Goal: Task Accomplishment & Management: Use online tool/utility

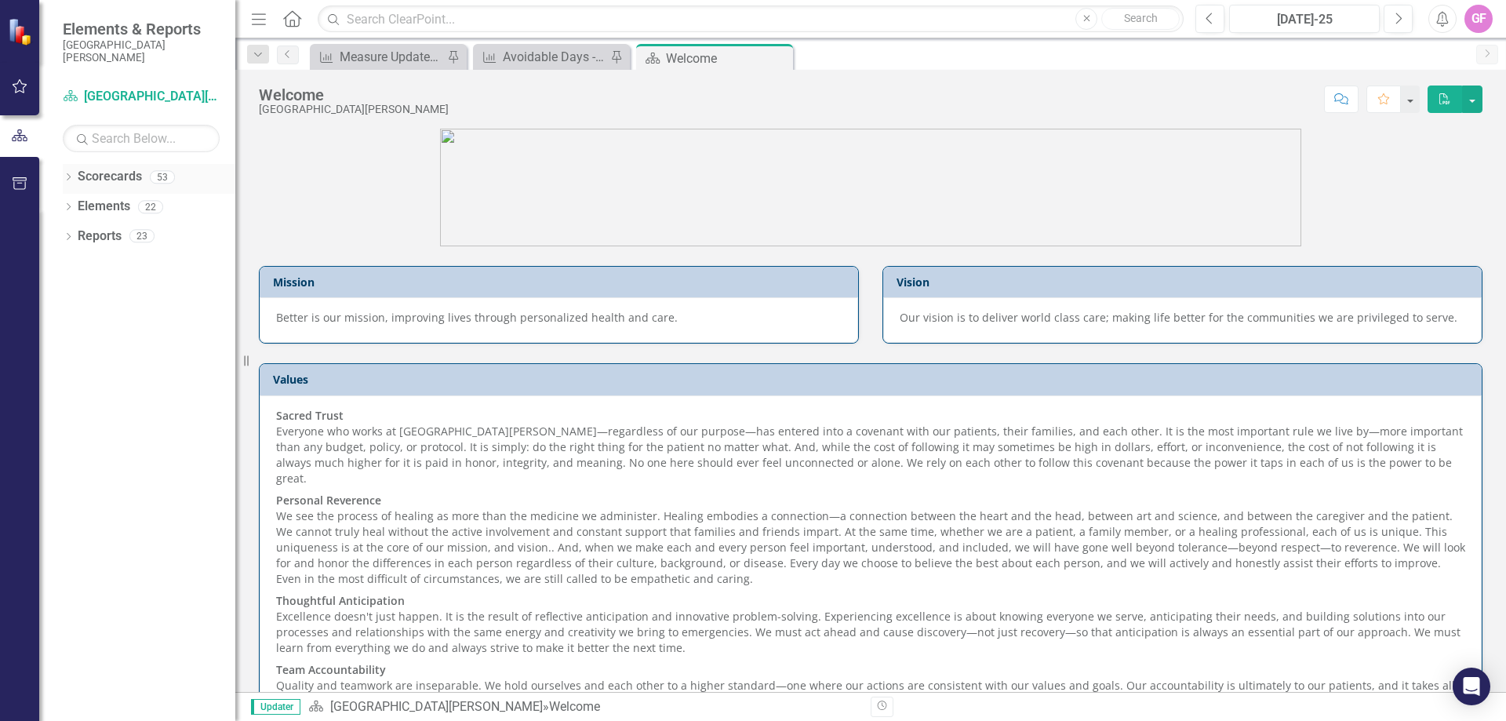
click at [68, 177] on icon "Dropdown" at bounding box center [68, 178] width 11 height 9
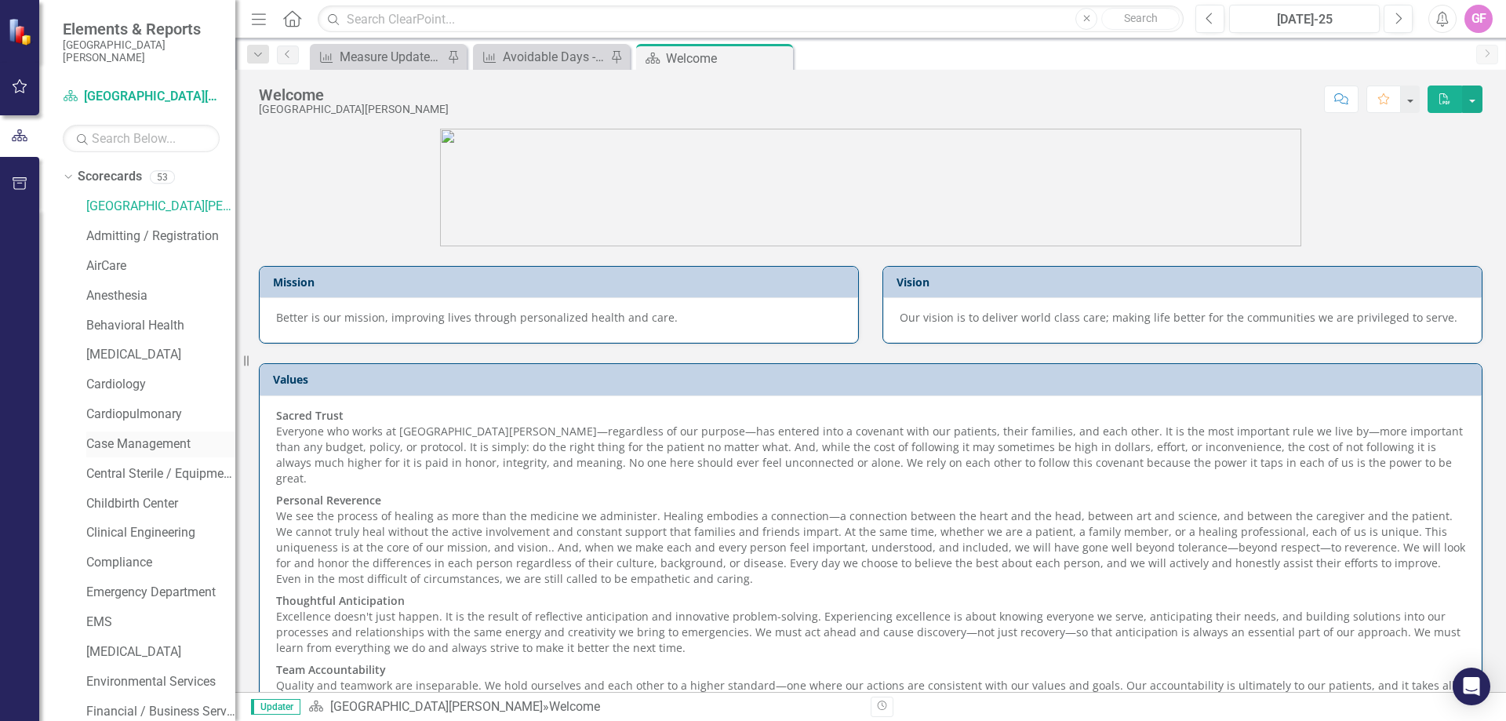
click at [97, 447] on link "Case Management" at bounding box center [160, 444] width 149 height 18
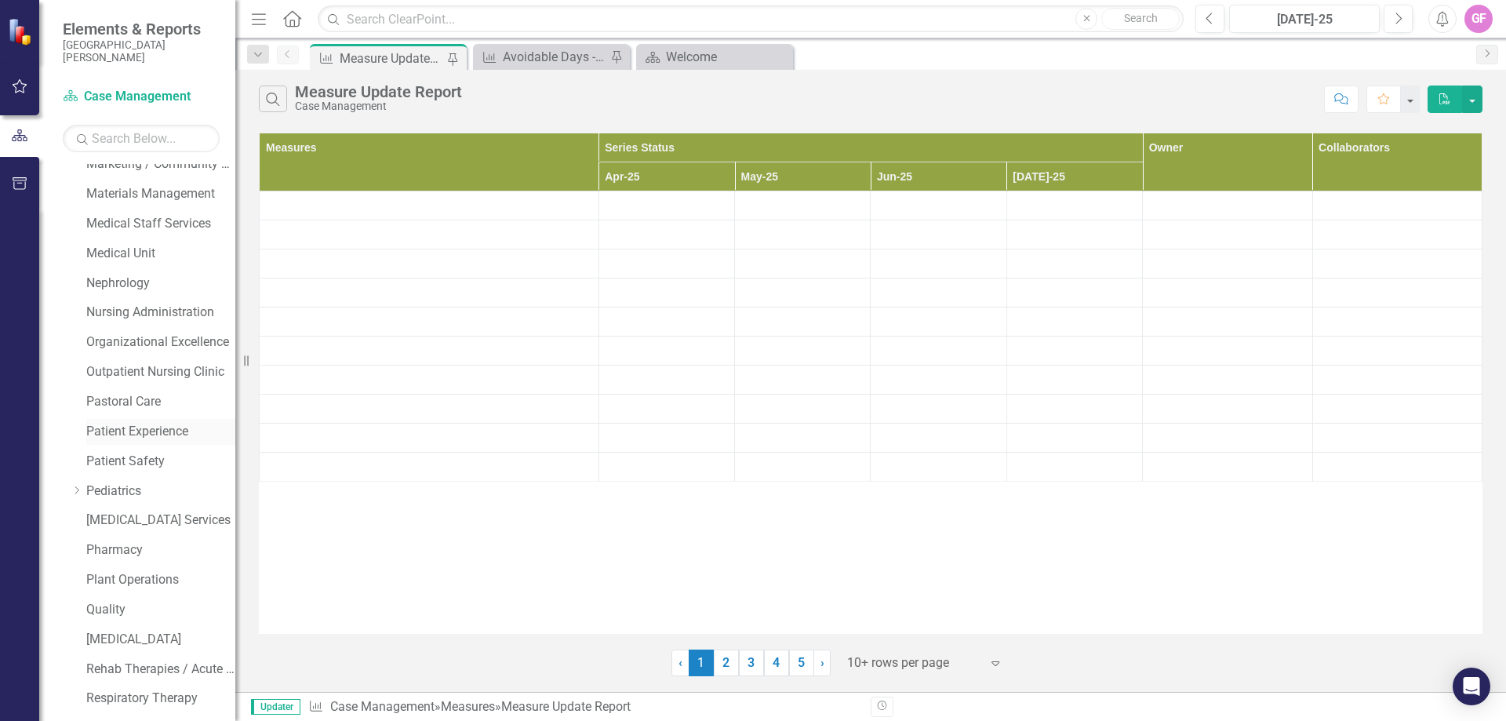
scroll to position [957, 0]
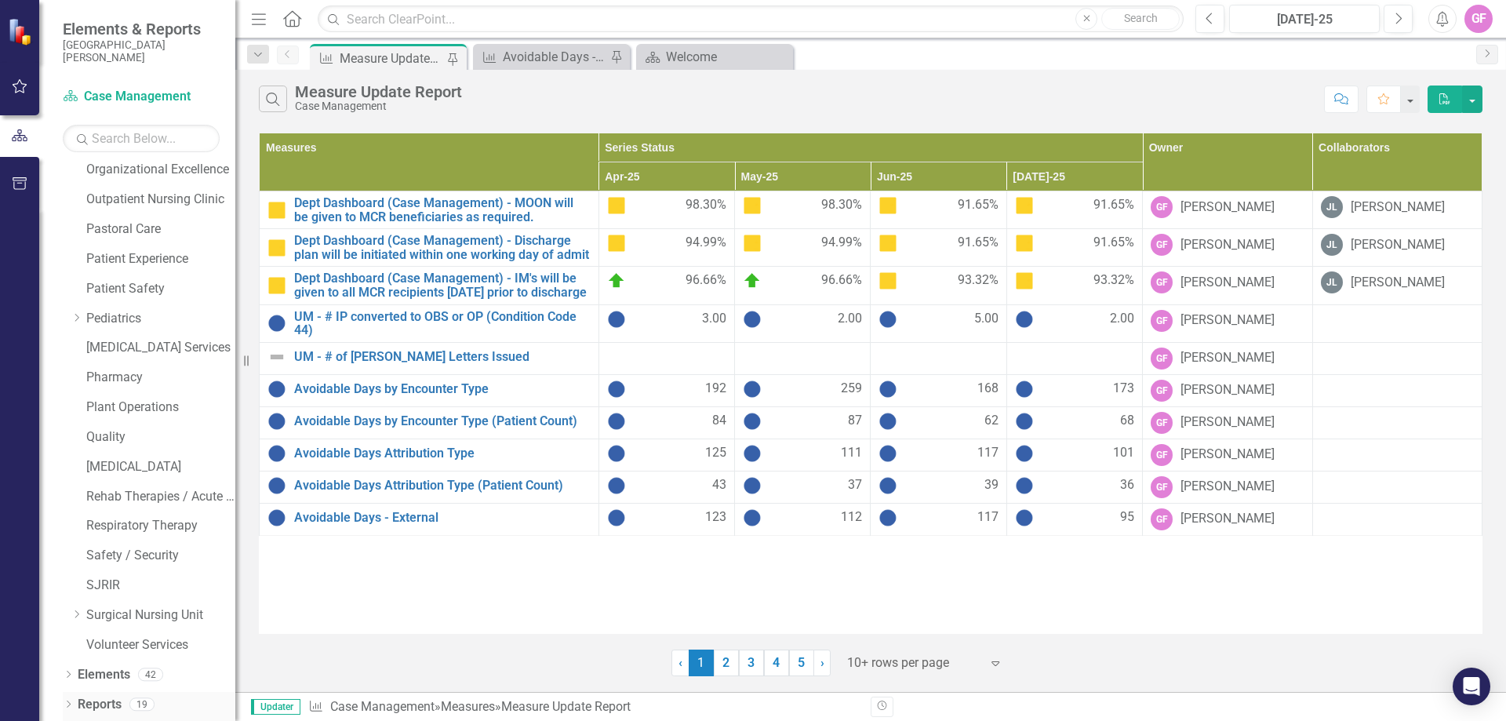
click at [67, 702] on icon "Dropdown" at bounding box center [68, 705] width 11 height 9
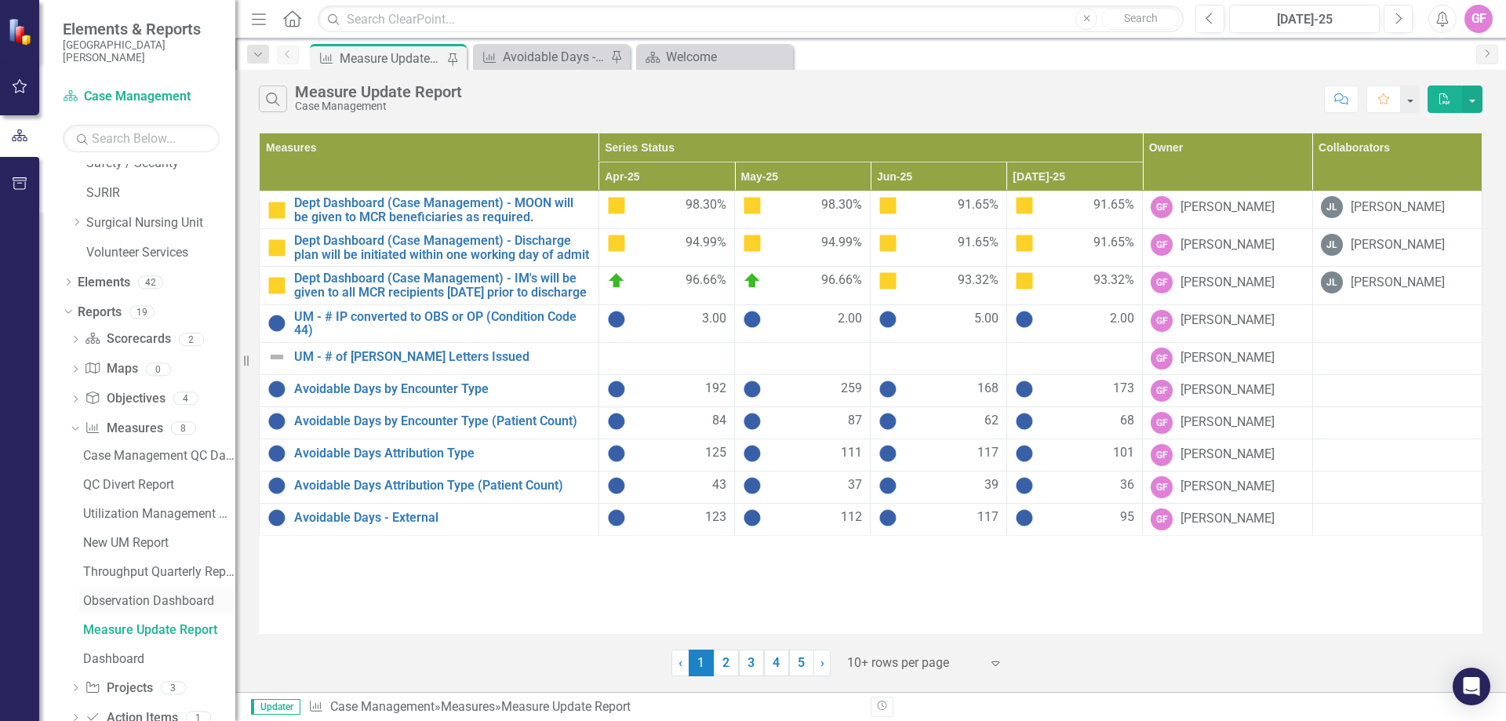
scroll to position [1416, 0]
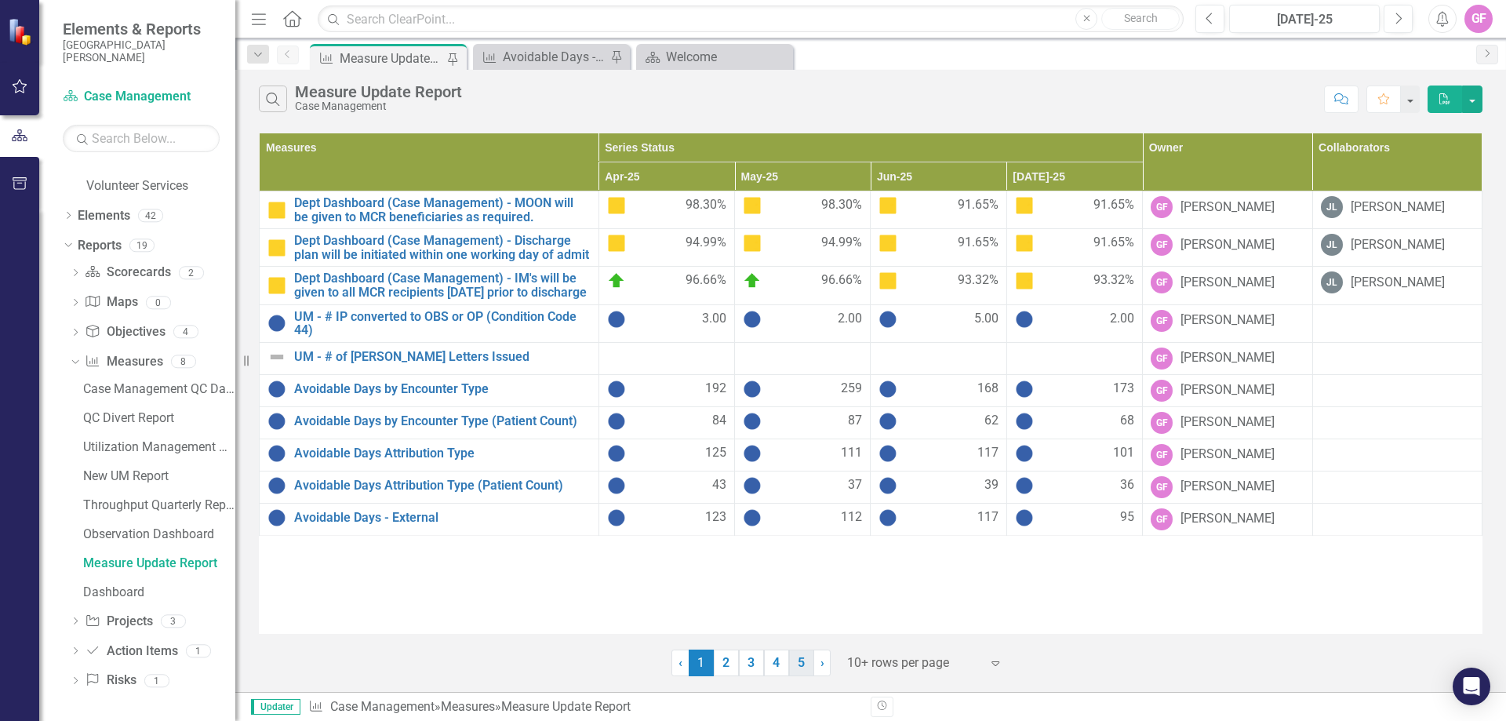
click at [794, 661] on link "5" at bounding box center [801, 663] width 25 height 27
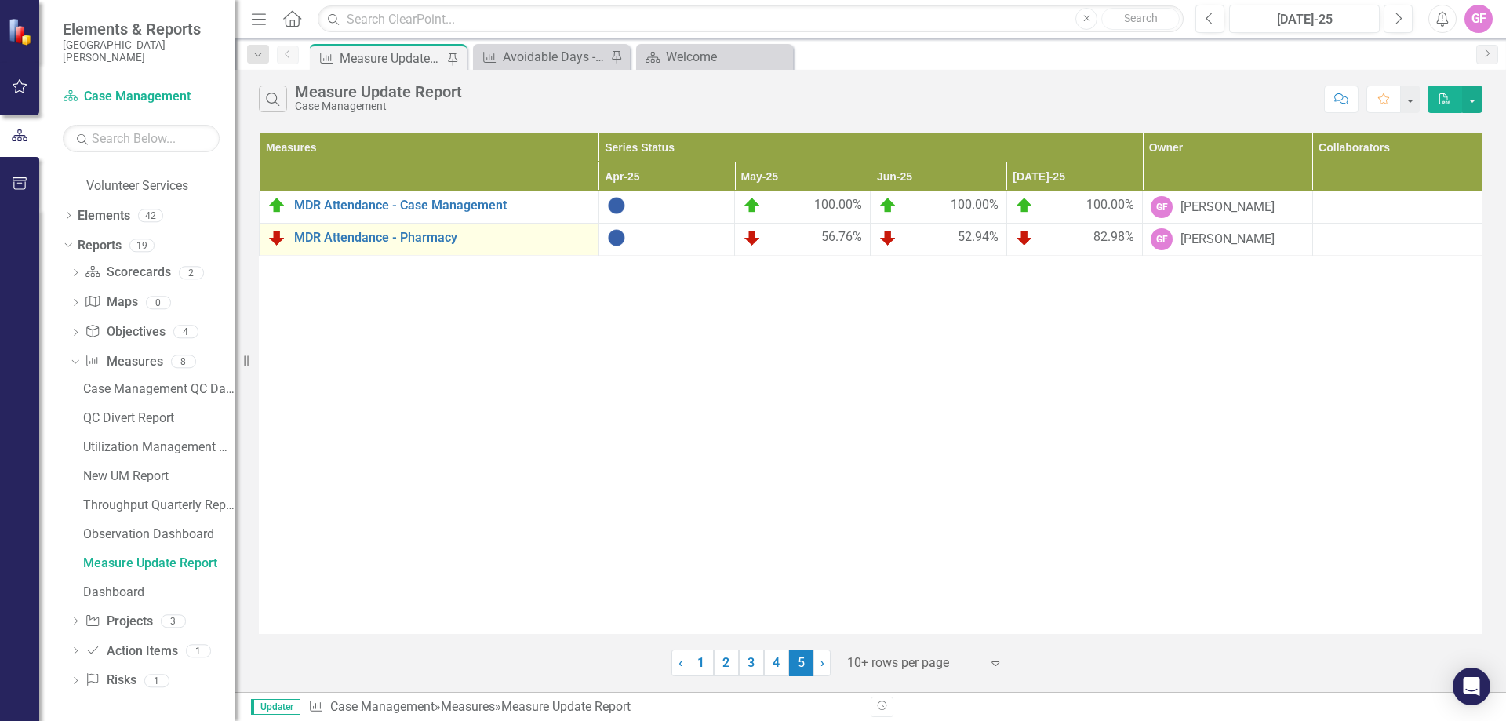
click at [404, 246] on div "MDR Attendance - Pharmacy" at bounding box center [429, 237] width 323 height 19
click at [119, 472] on div "New UM Report" at bounding box center [159, 476] width 152 height 14
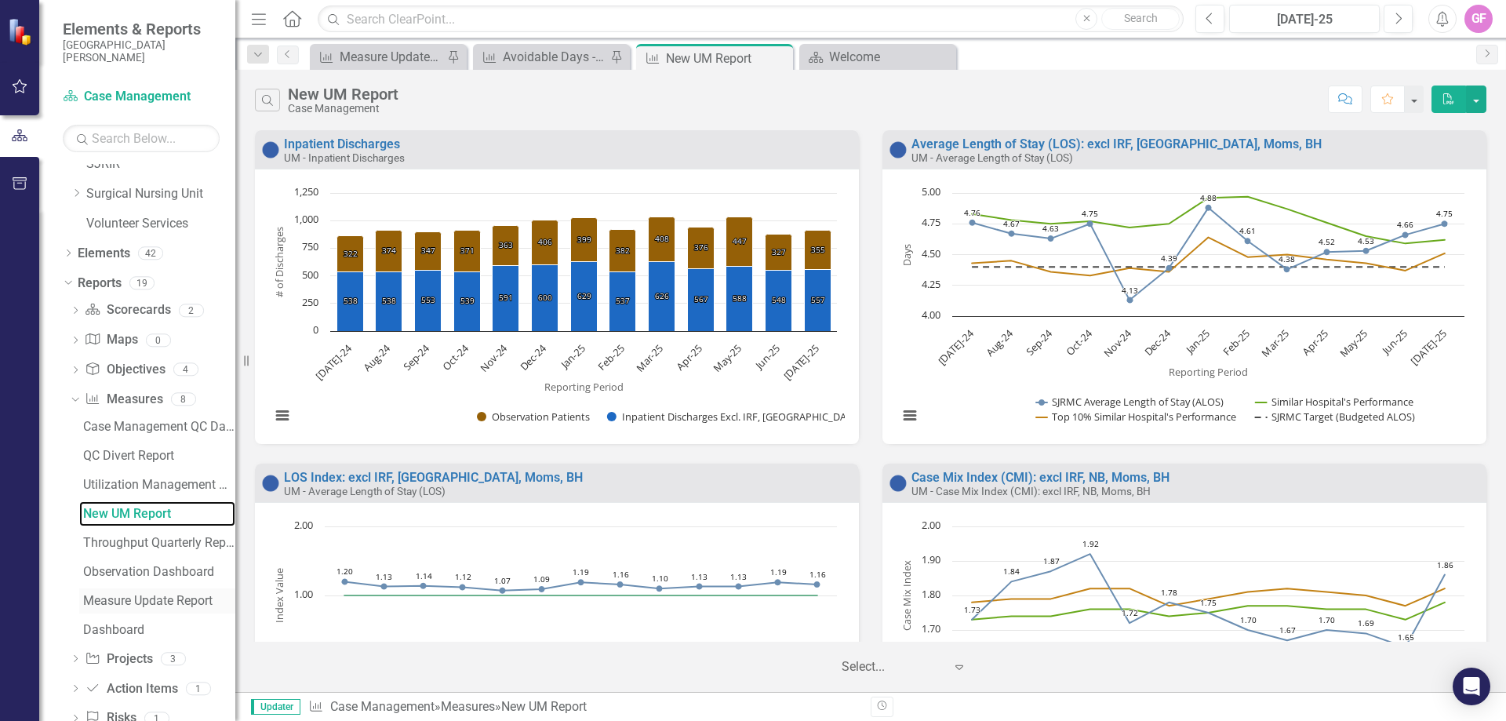
scroll to position [1416, 0]
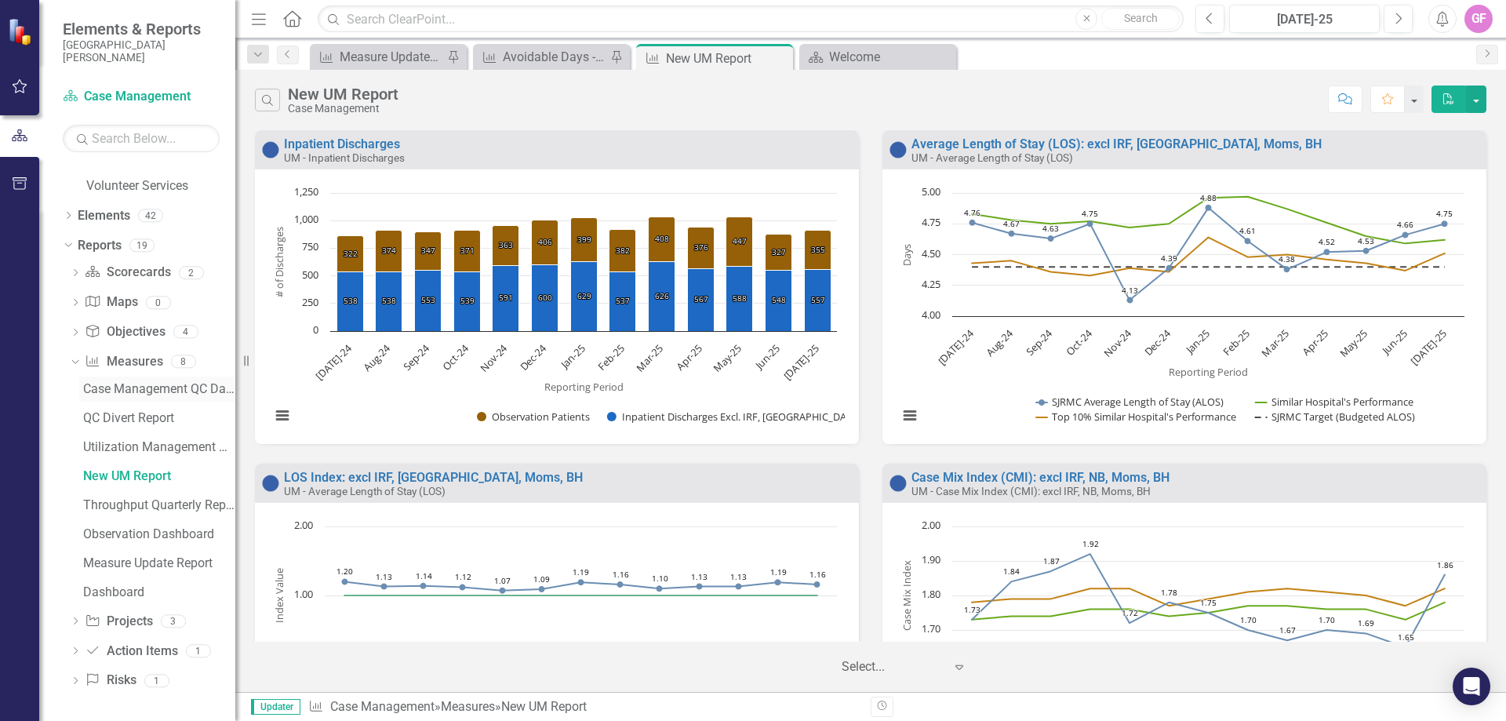
click at [141, 390] on div "Case Management QC Dashboard" at bounding box center [159, 389] width 152 height 14
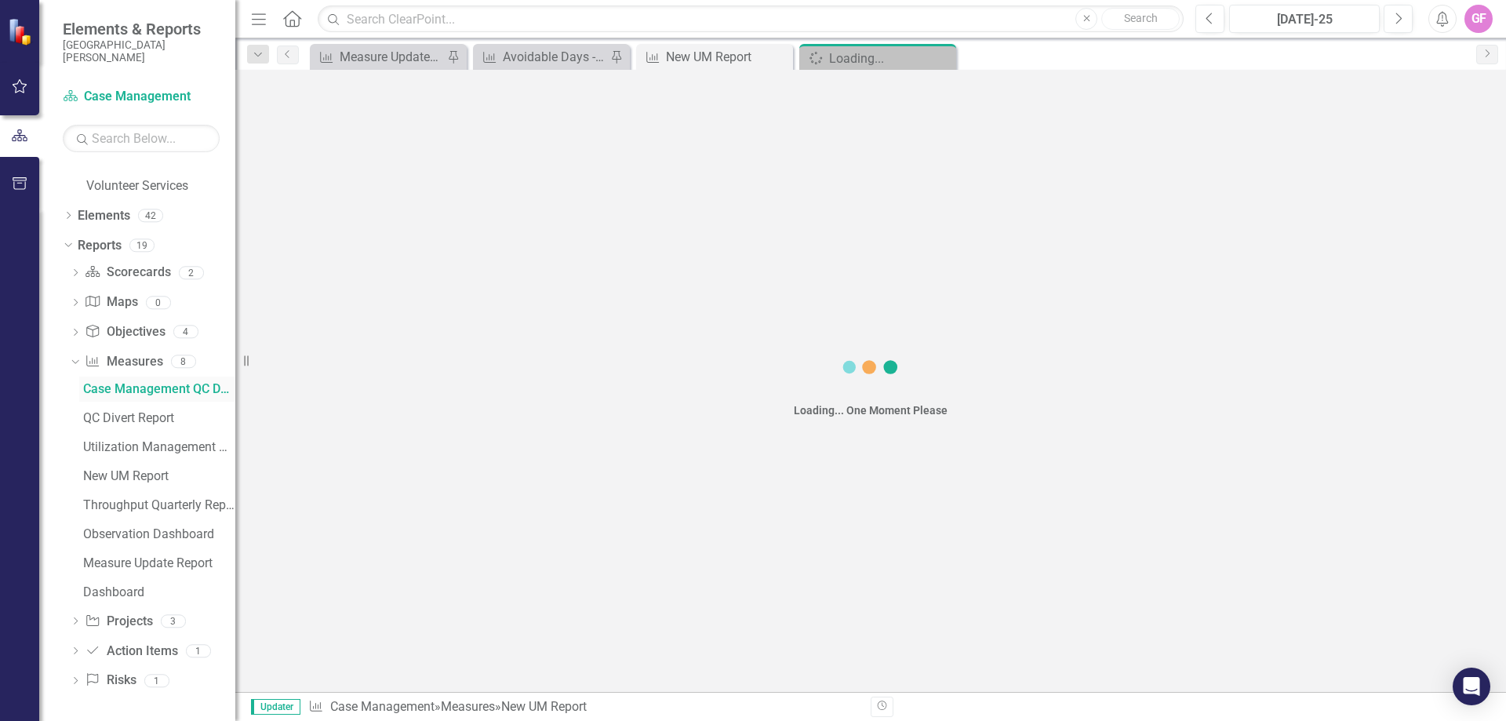
scroll to position [1097, 0]
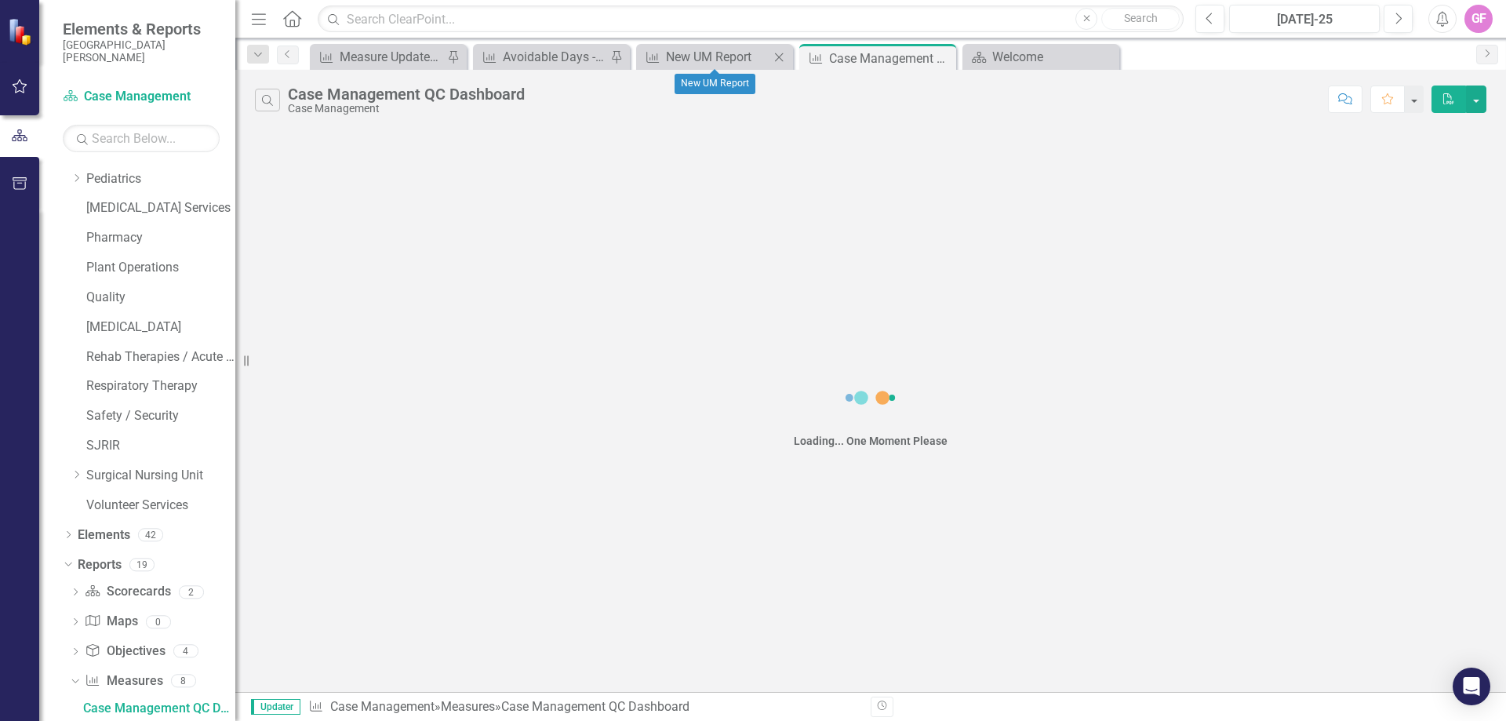
click at [777, 53] on icon "Close" at bounding box center [779, 57] width 16 height 13
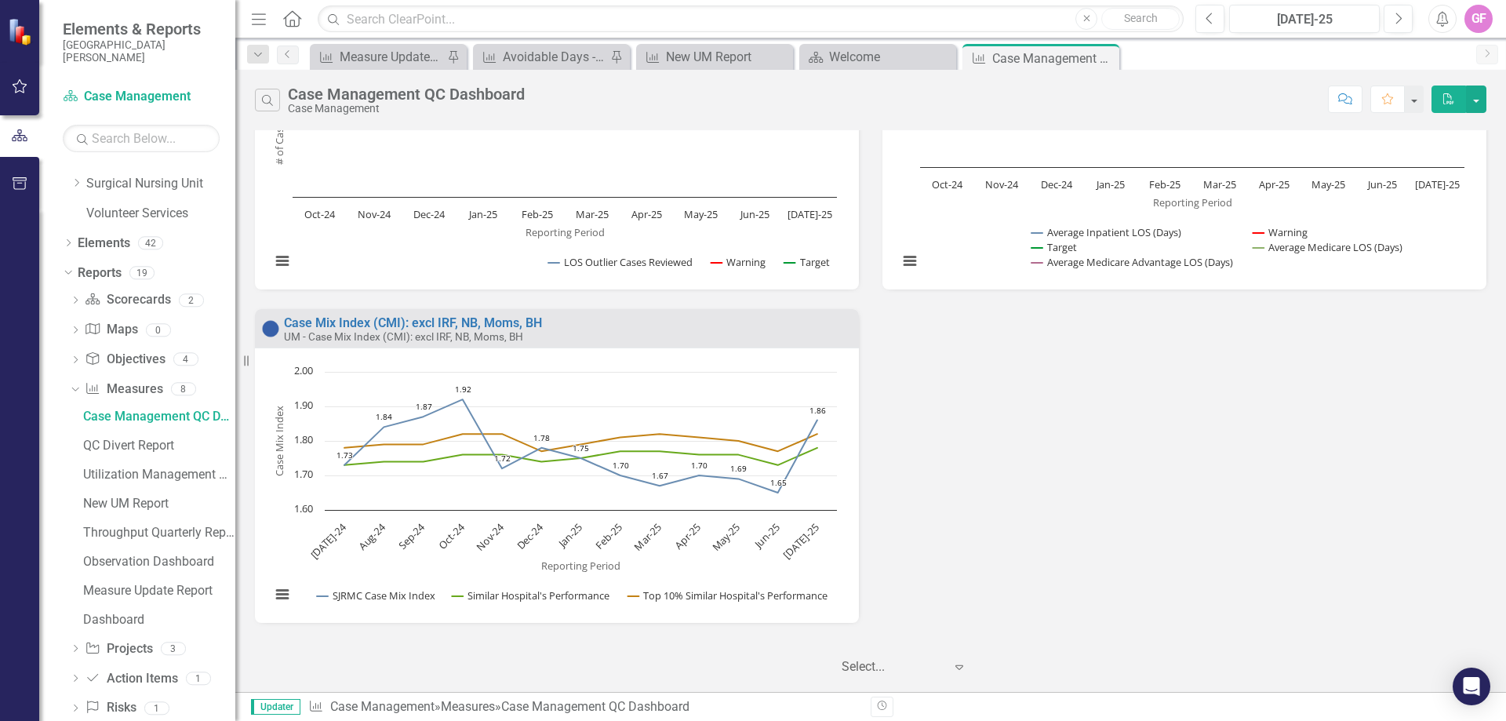
scroll to position [1416, 0]
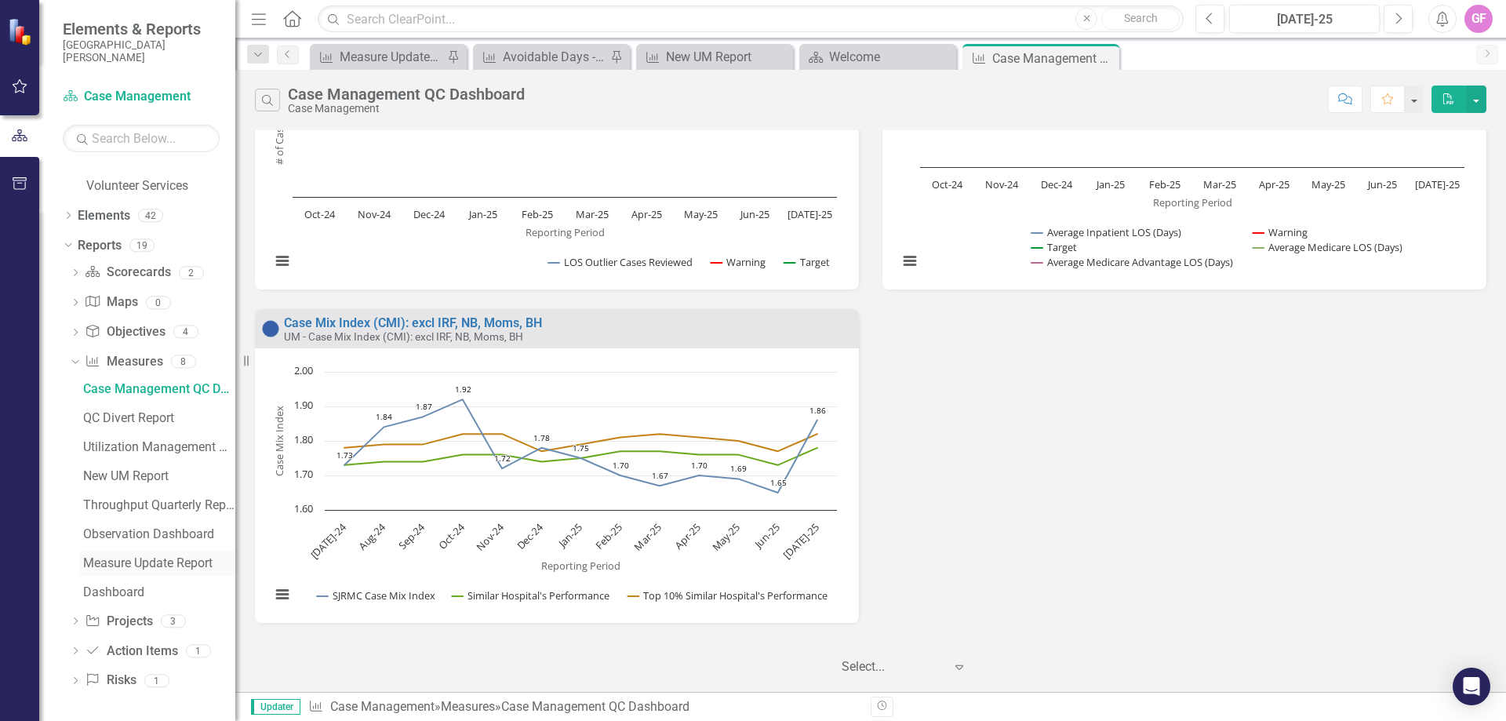
click at [110, 566] on div "Measure Update Report" at bounding box center [159, 563] width 152 height 14
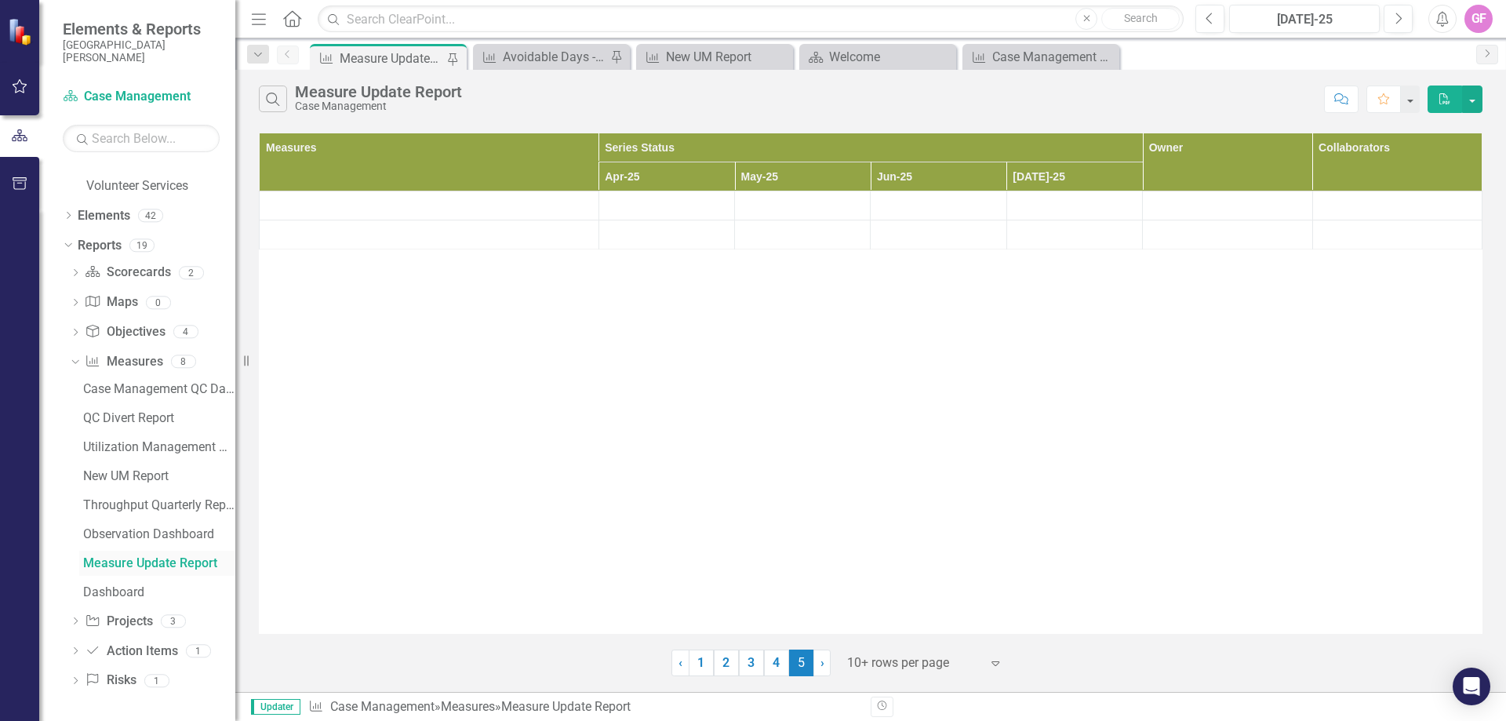
scroll to position [1271, 0]
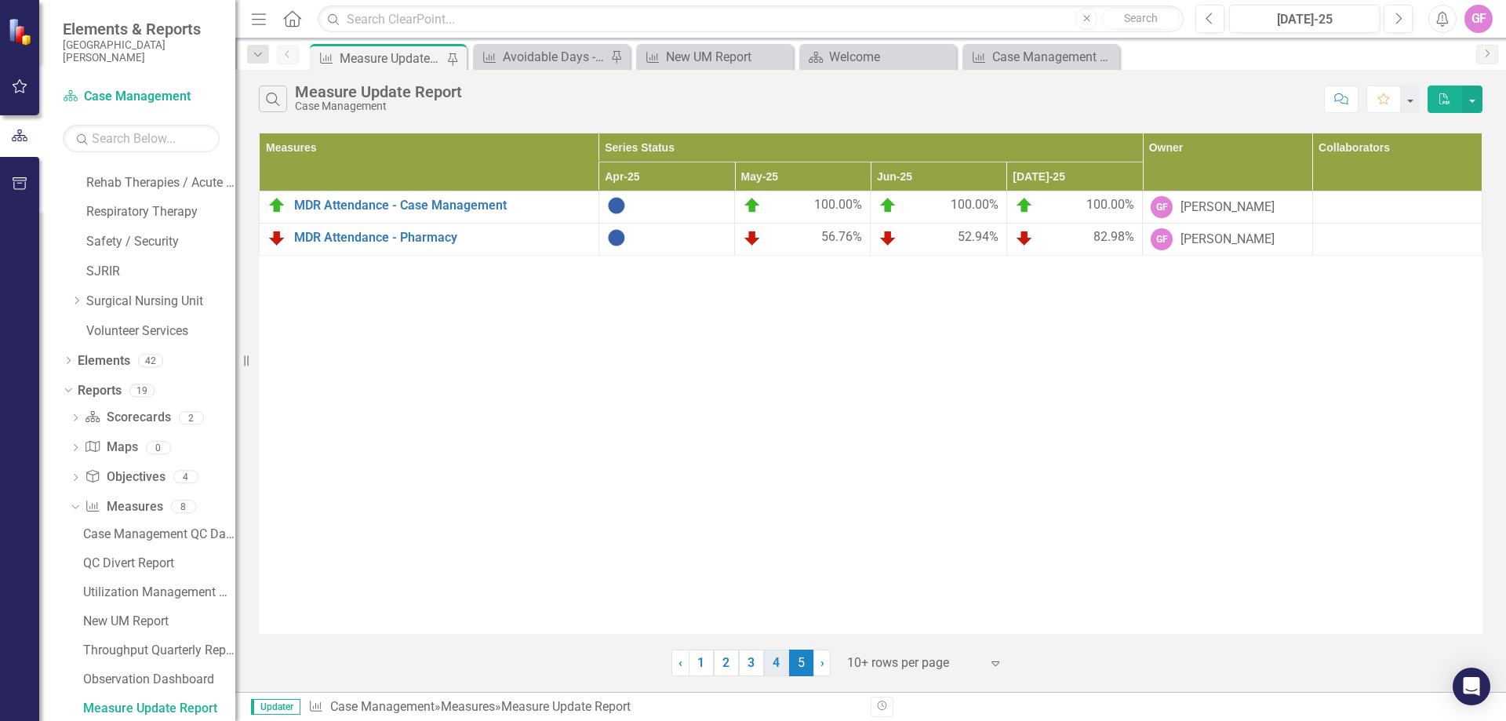
click at [777, 665] on link "4" at bounding box center [776, 663] width 25 height 27
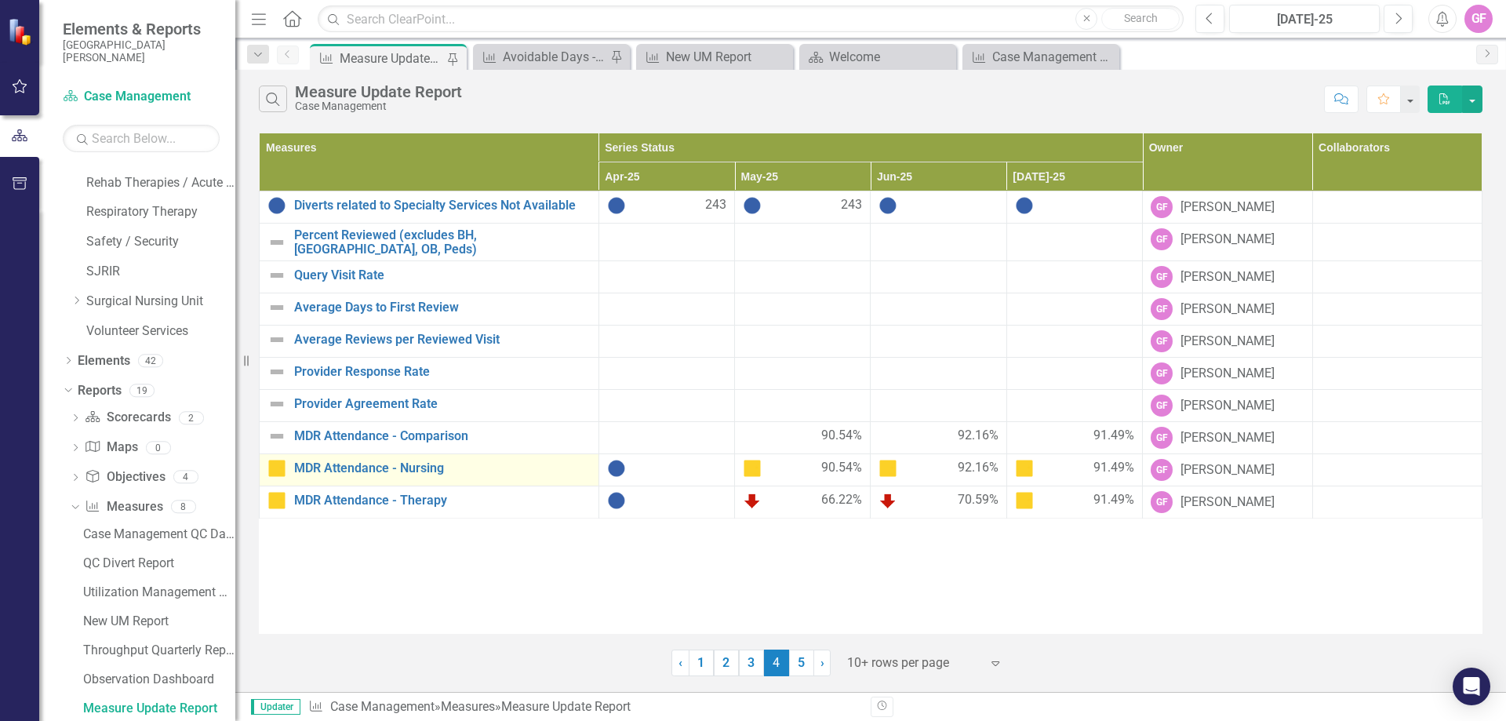
click at [379, 472] on td "MDR Attendance - Nursing Link Open Element" at bounding box center [430, 470] width 340 height 32
click at [338, 466] on link "MDR Attendance - Nursing" at bounding box center [442, 468] width 297 height 14
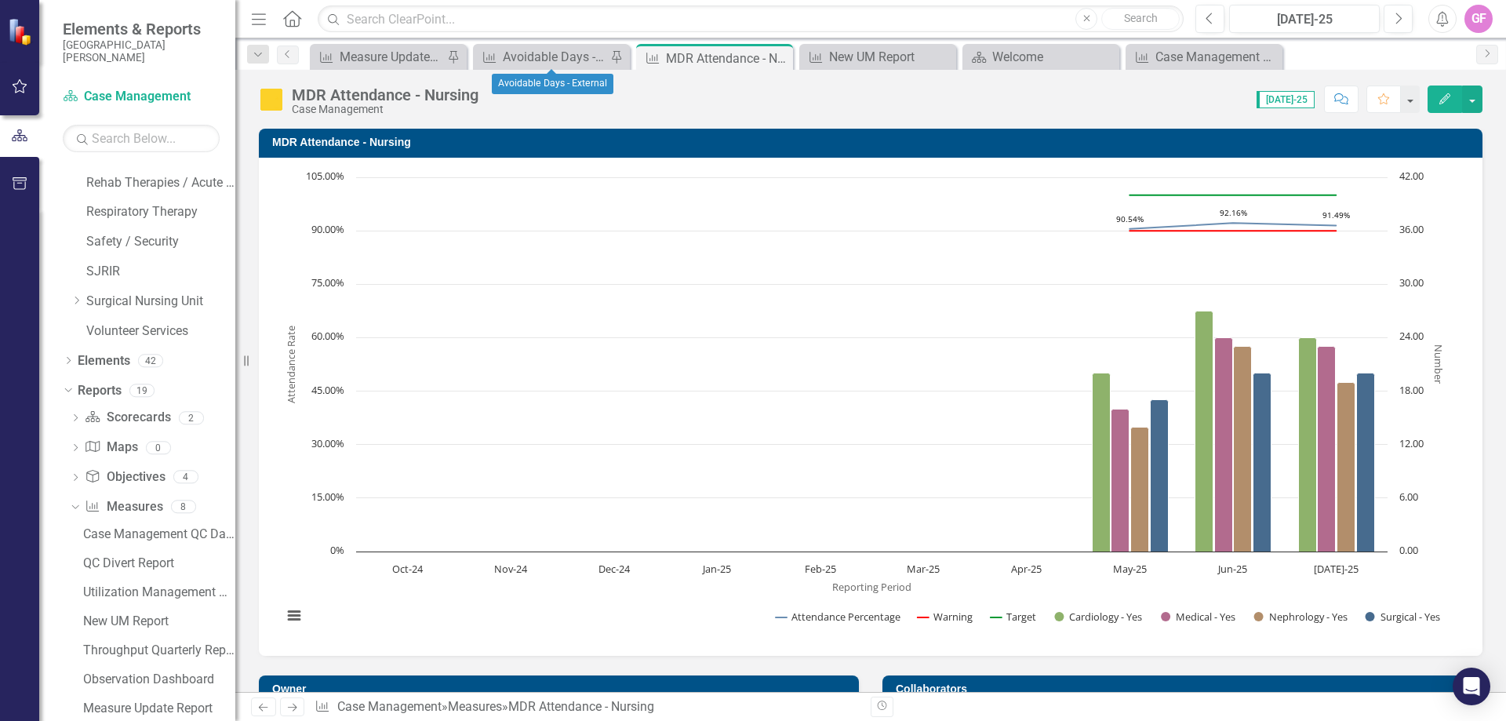
click at [608, 65] on div "Pin" at bounding box center [616, 57] width 20 height 20
click at [945, 56] on icon "Close" at bounding box center [942, 57] width 16 height 13
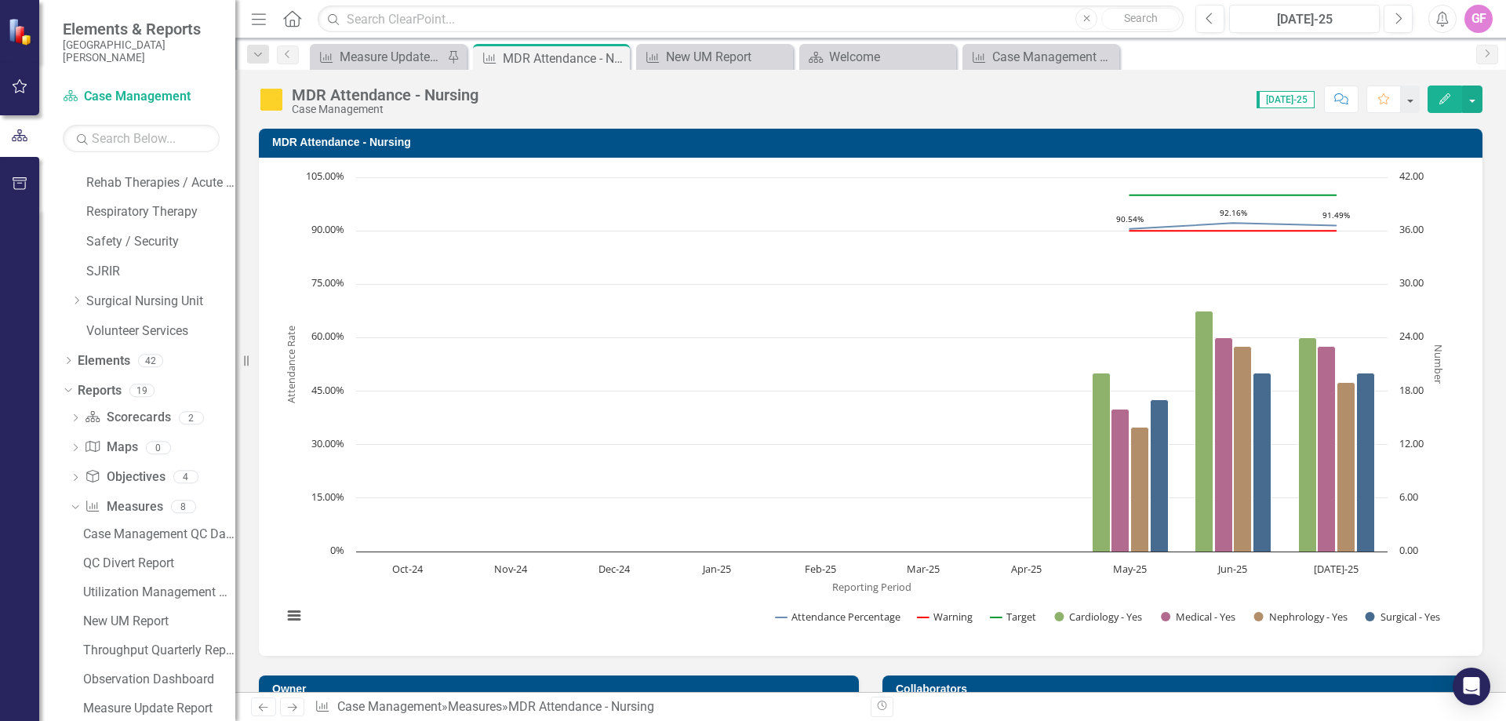
click at [540, 53] on div "MDR Attendance - Nursing" at bounding box center [564, 59] width 123 height 20
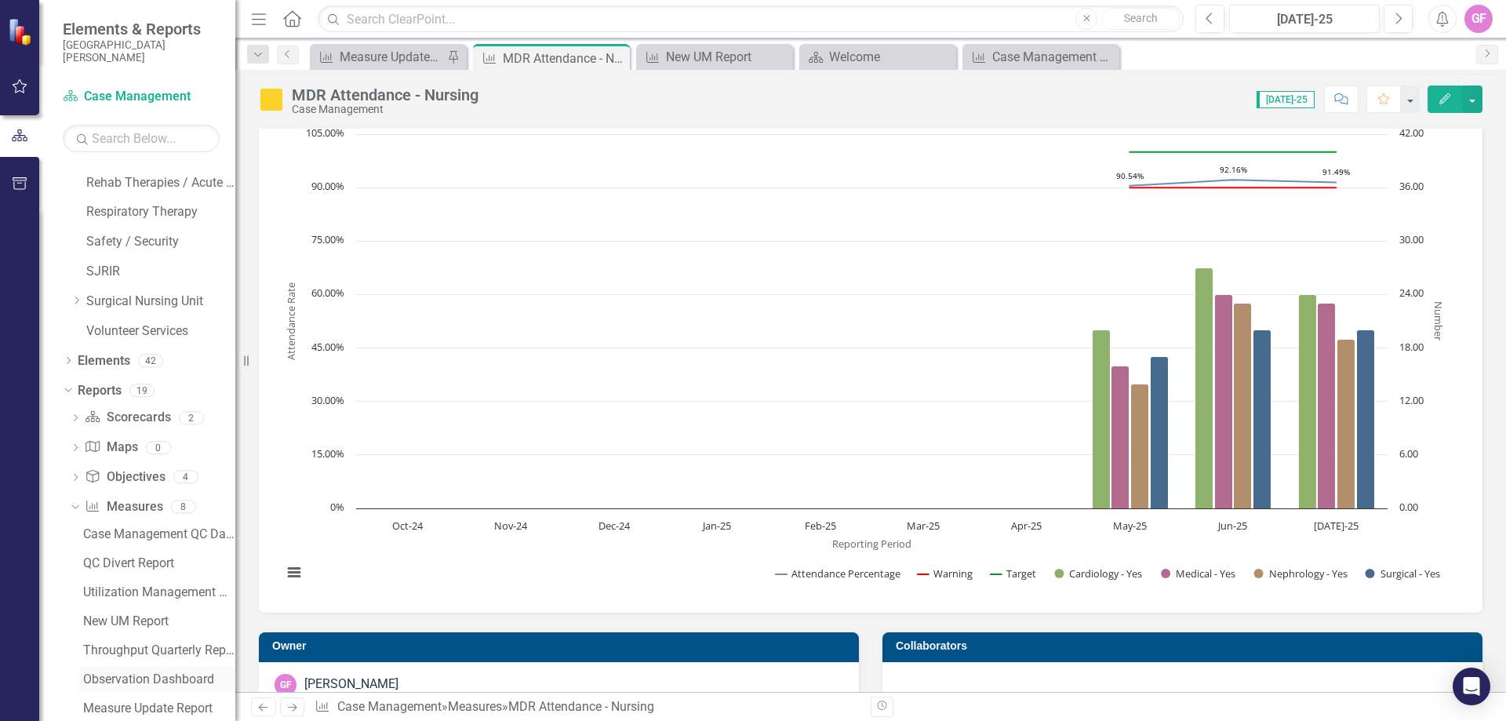
scroll to position [1349, 0]
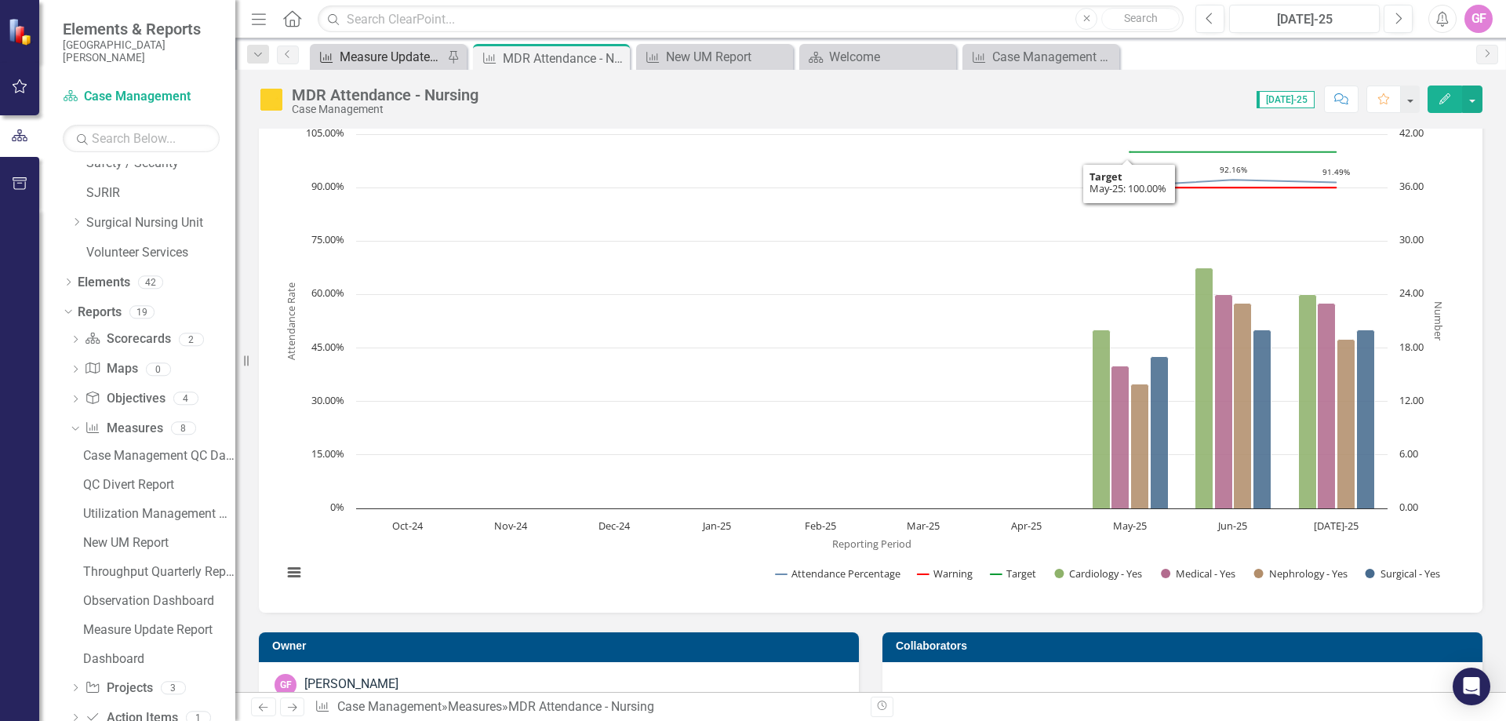
click at [410, 51] on div "Measure Update Report" at bounding box center [392, 57] width 104 height 20
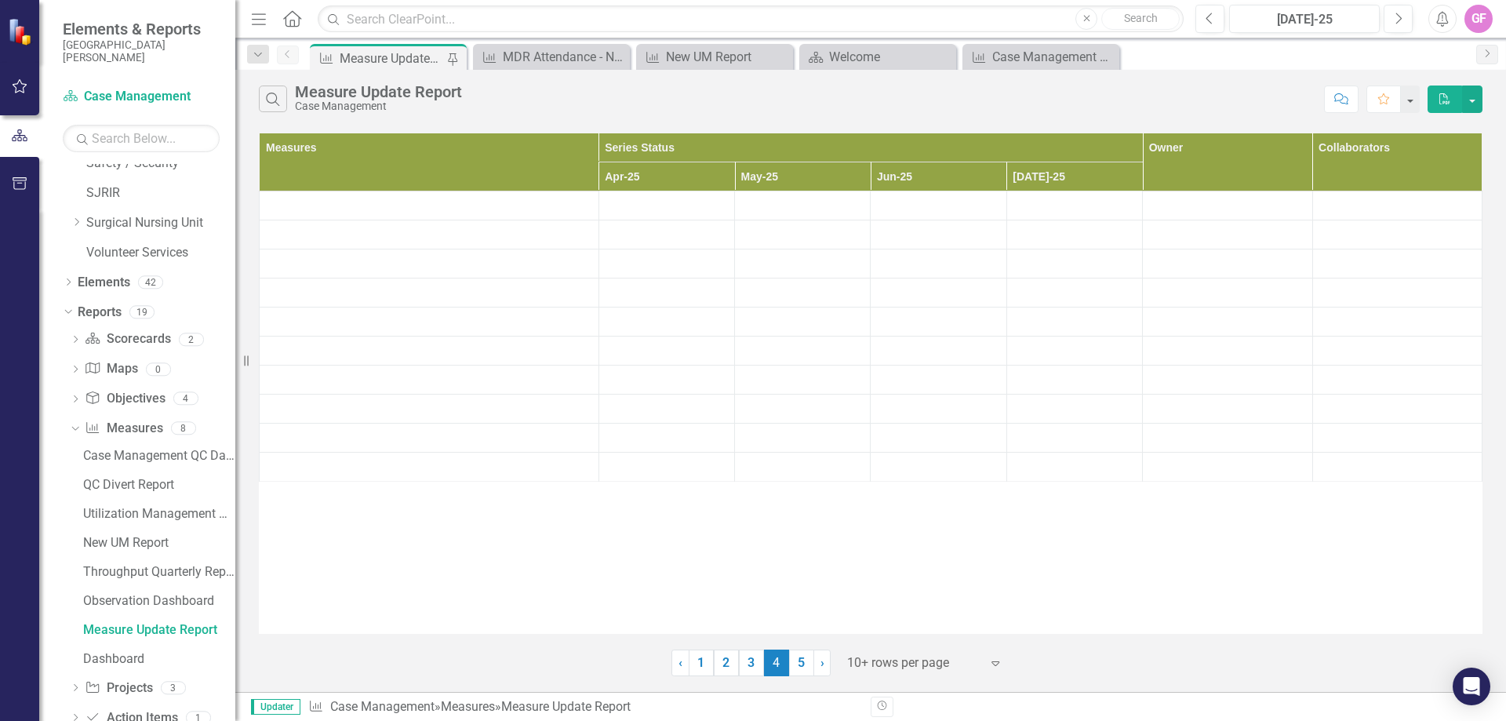
scroll to position [1271, 0]
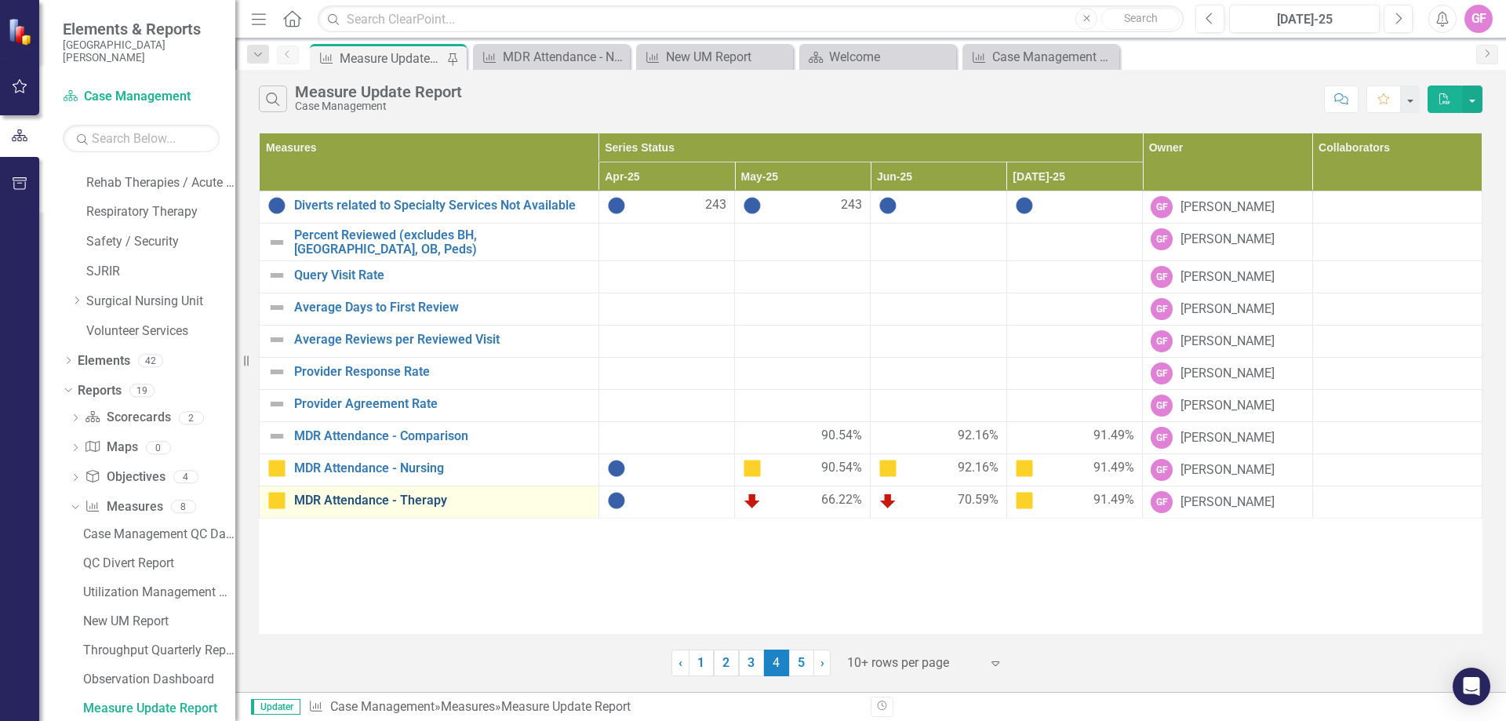
click at [397, 495] on link "MDR Attendance - Therapy" at bounding box center [442, 500] width 297 height 14
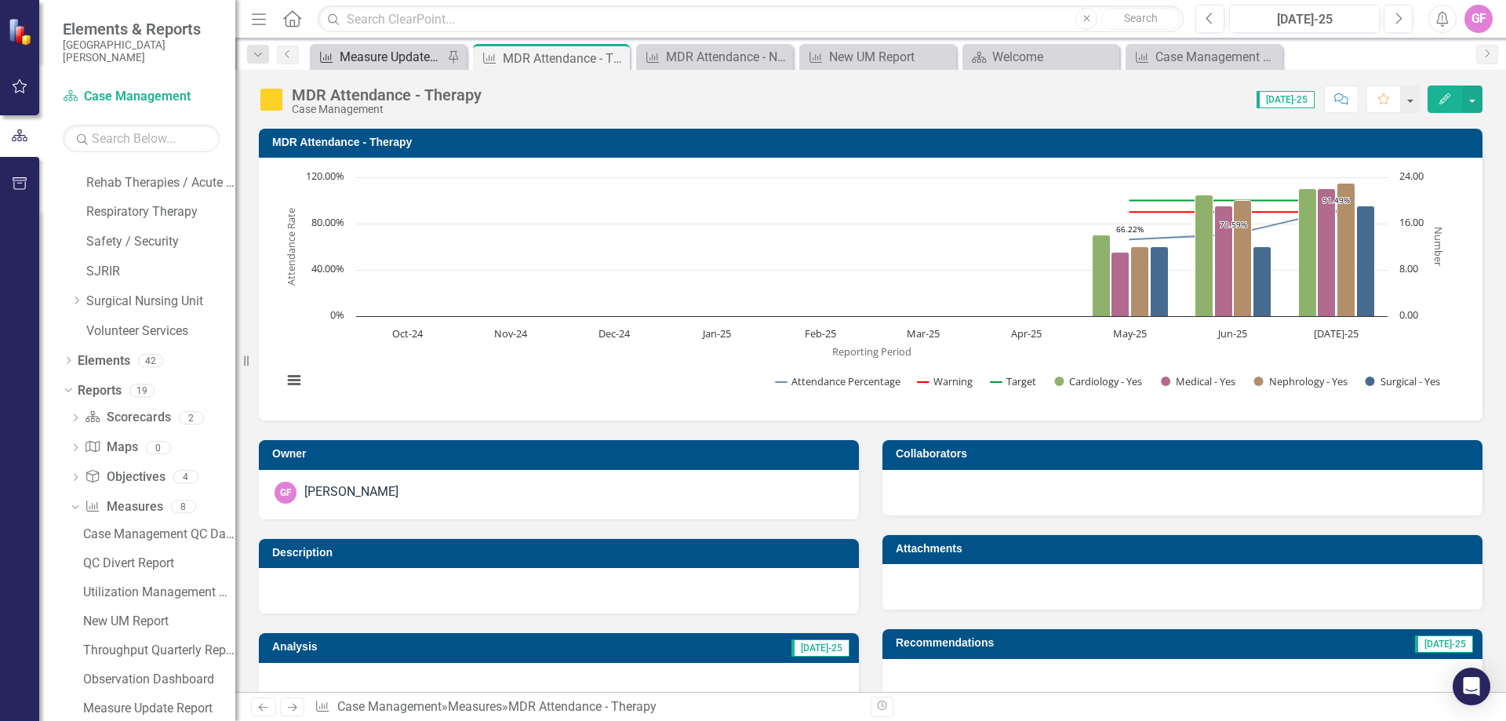
click at [399, 64] on div "Measure Update Report" at bounding box center [392, 57] width 104 height 20
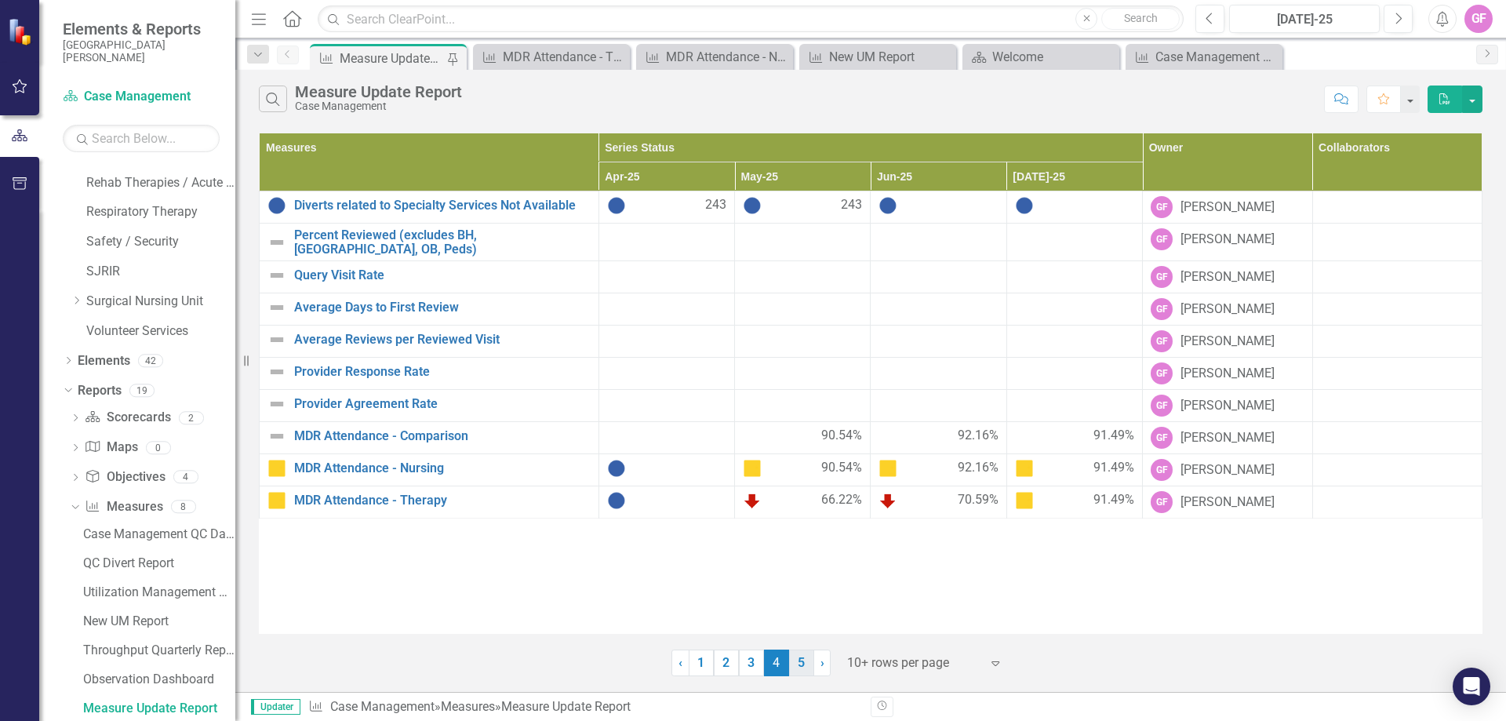
click at [793, 659] on link "5" at bounding box center [801, 663] width 25 height 27
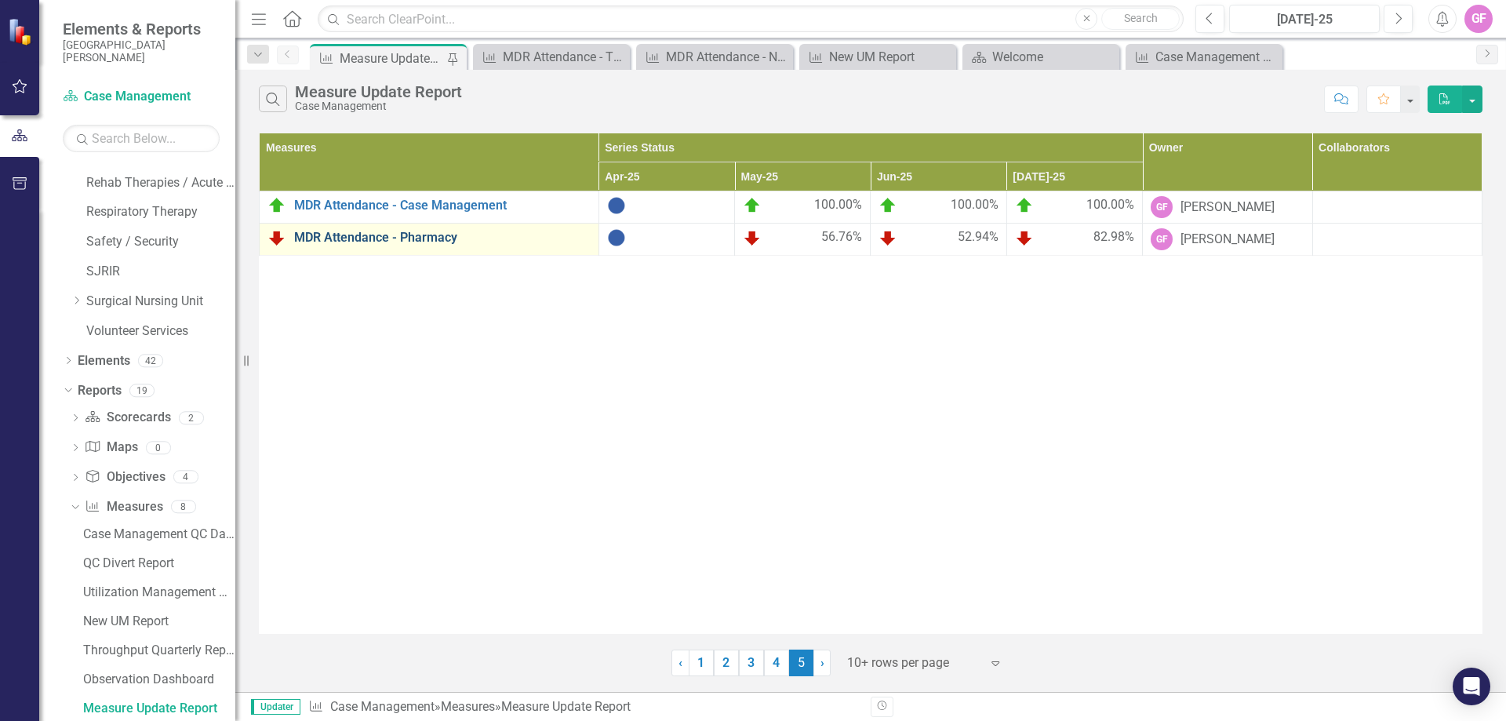
click at [402, 240] on link "MDR Attendance - Pharmacy" at bounding box center [442, 238] width 297 height 14
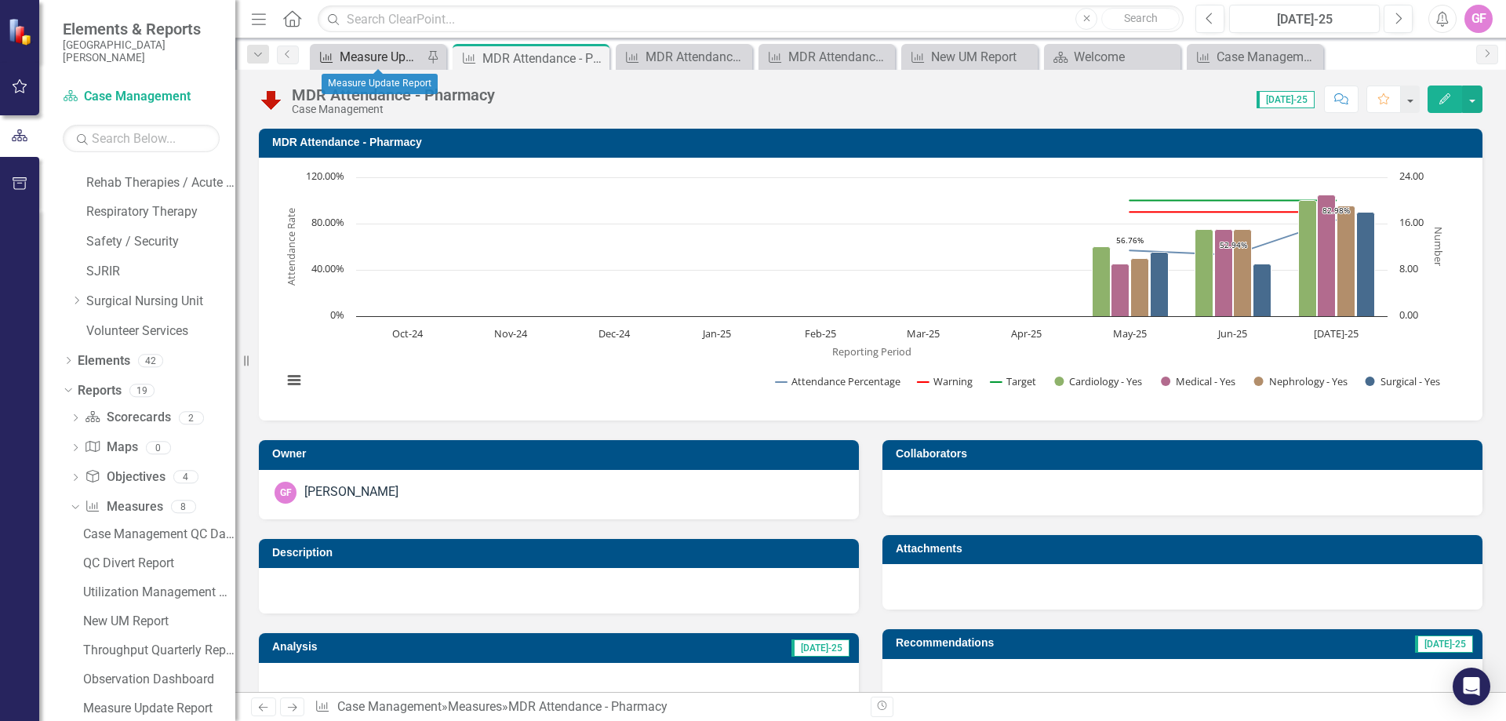
click at [370, 49] on div "Measure Update Report" at bounding box center [381, 57] width 83 height 20
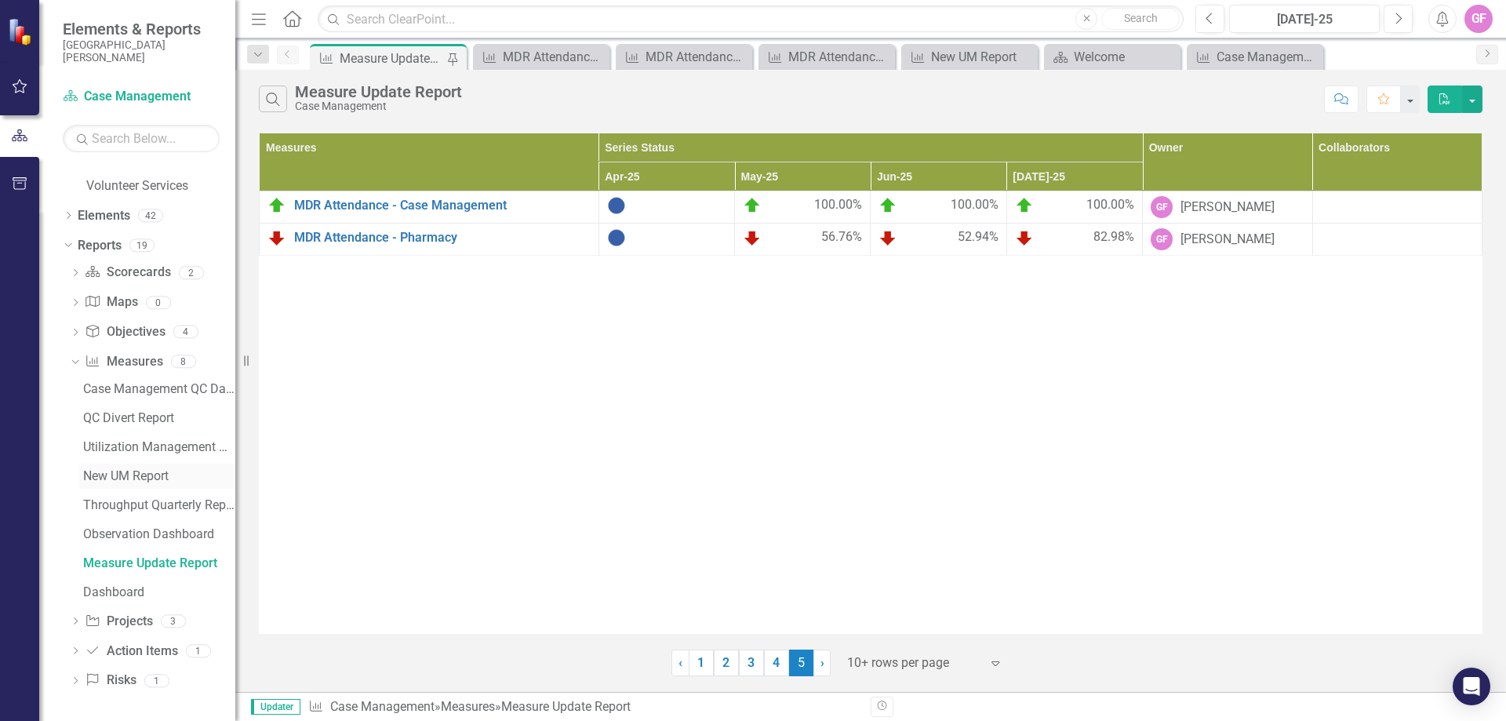
scroll to position [1259, 0]
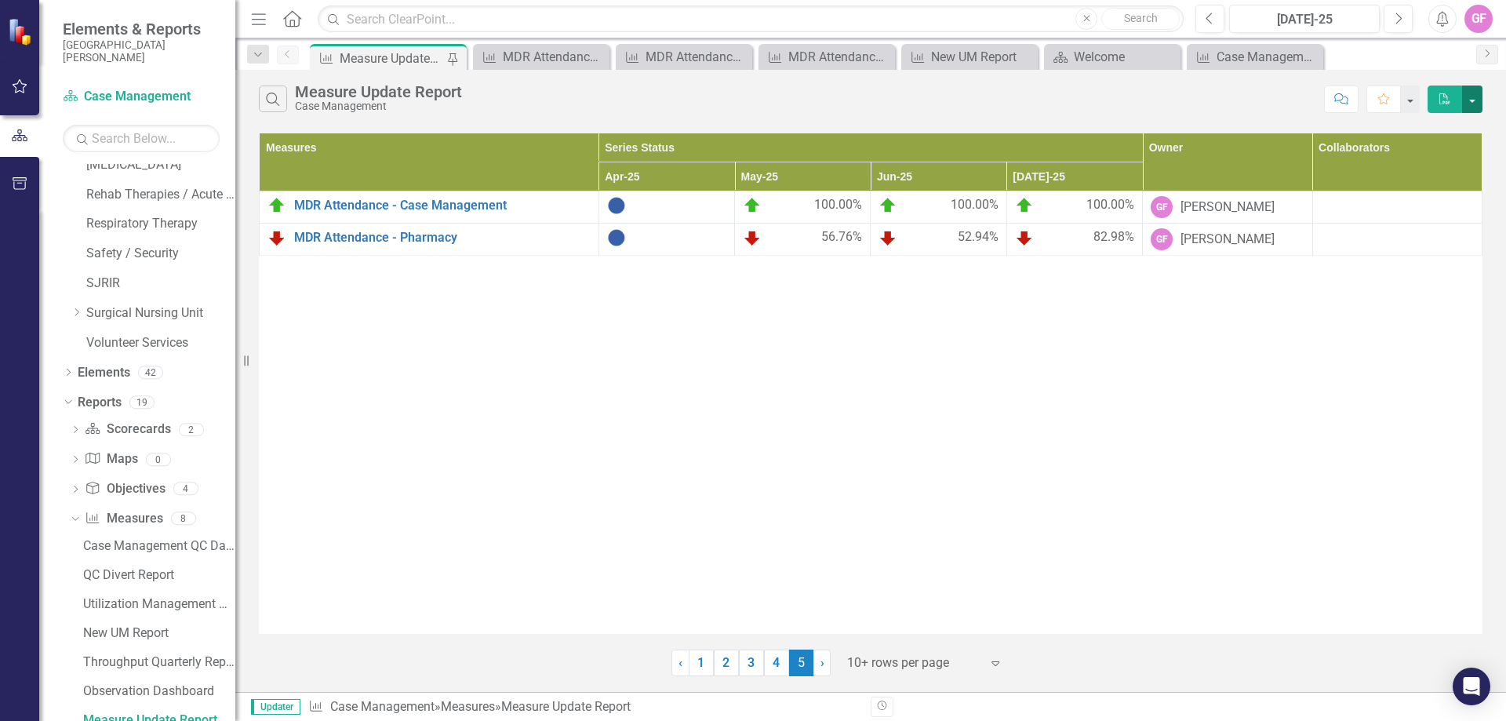
click at [1474, 97] on button "button" at bounding box center [1472, 99] width 20 height 27
click at [1244, 333] on div "Measures Series Status Owner Collaborators Apr-25 May-25 Jun-25 [DATE]-25 MDR A…" at bounding box center [871, 383] width 1224 height 501
click at [177, 610] on div "Utilization Management Dashboard" at bounding box center [159, 604] width 152 height 14
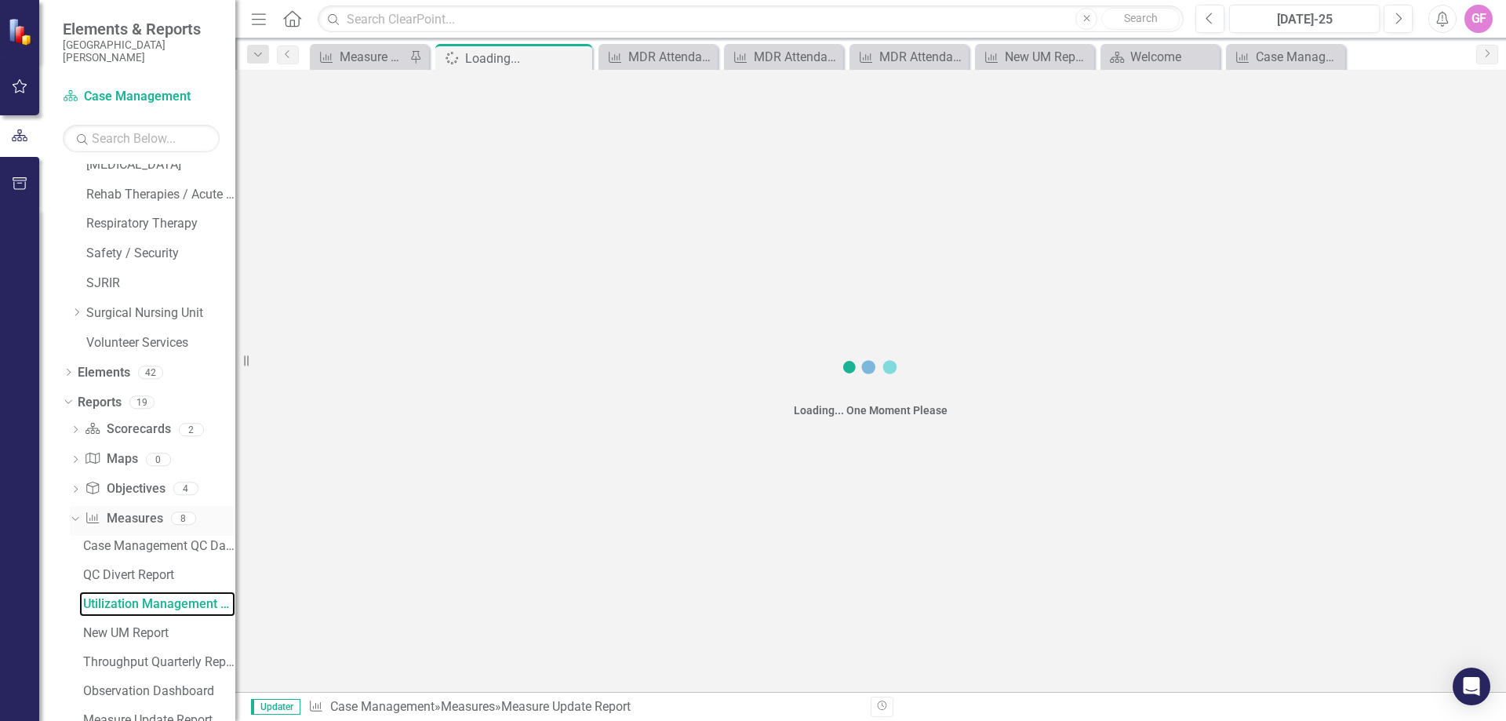
scroll to position [1155, 0]
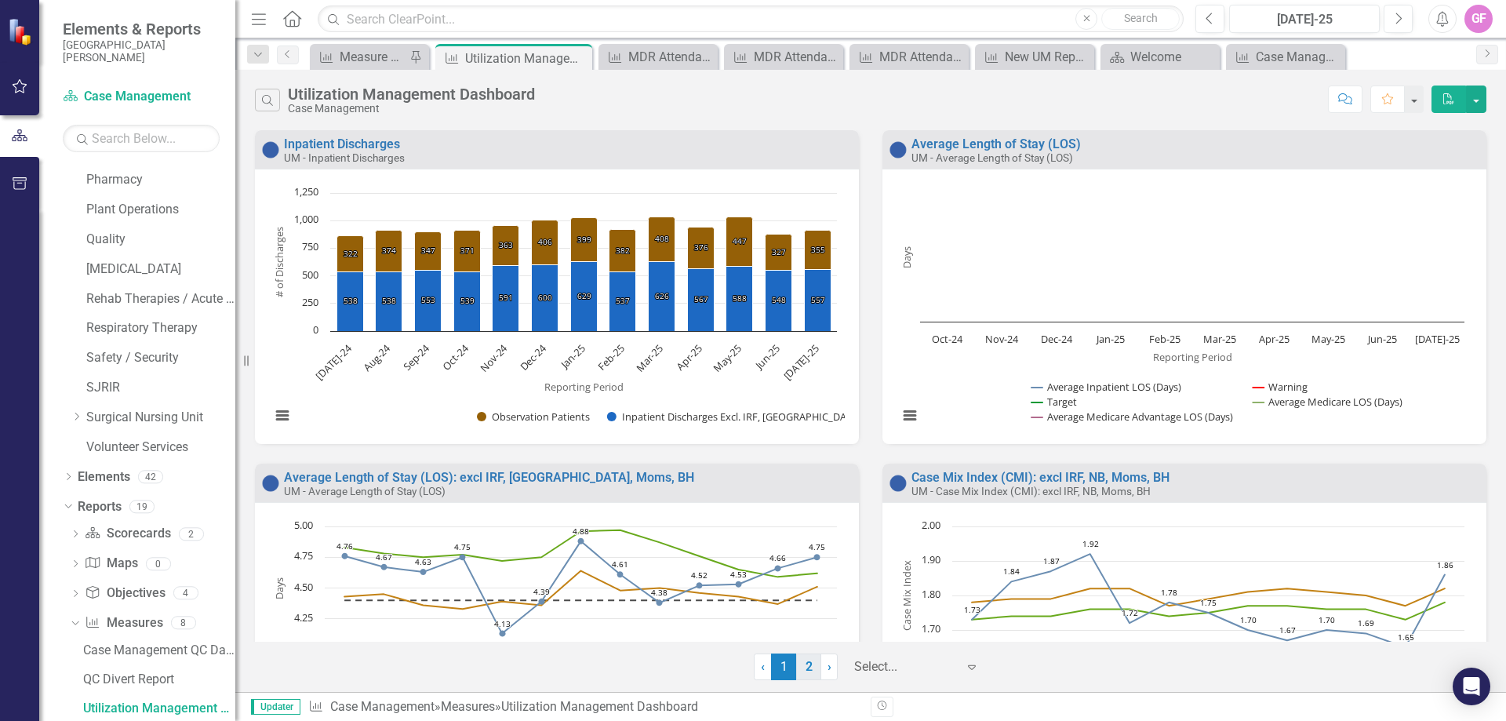
click at [807, 665] on link "2" at bounding box center [808, 667] width 25 height 27
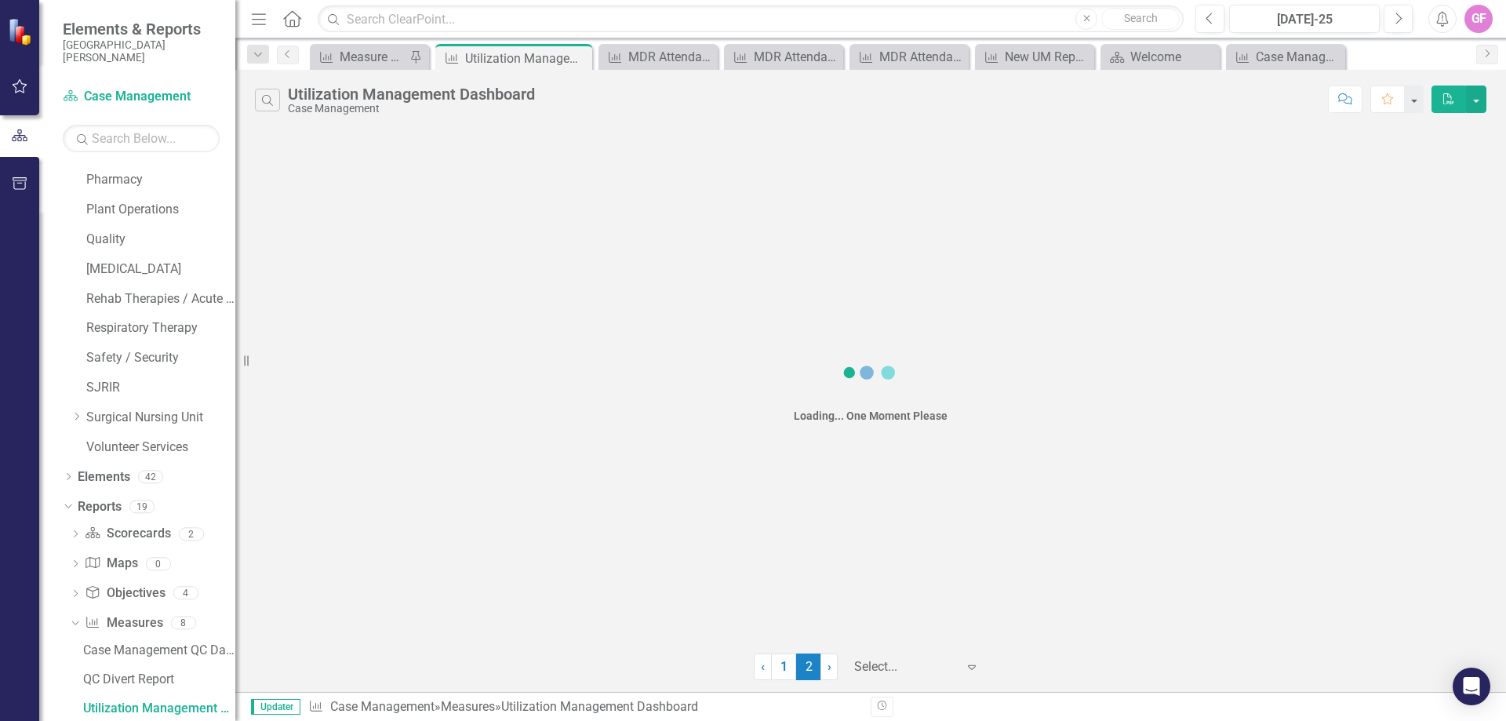
click at [804, 669] on span "2 (current)" at bounding box center [808, 667] width 25 height 27
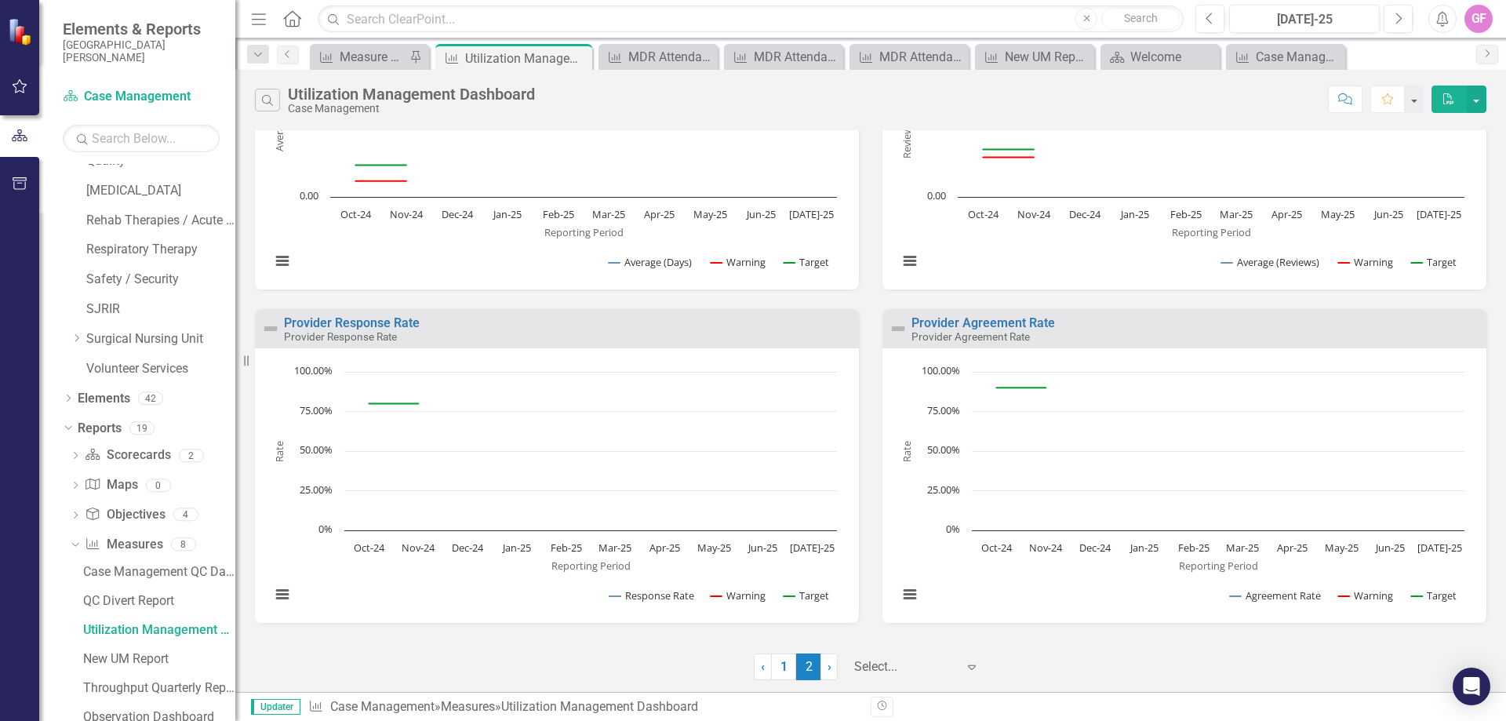
scroll to position [1416, 0]
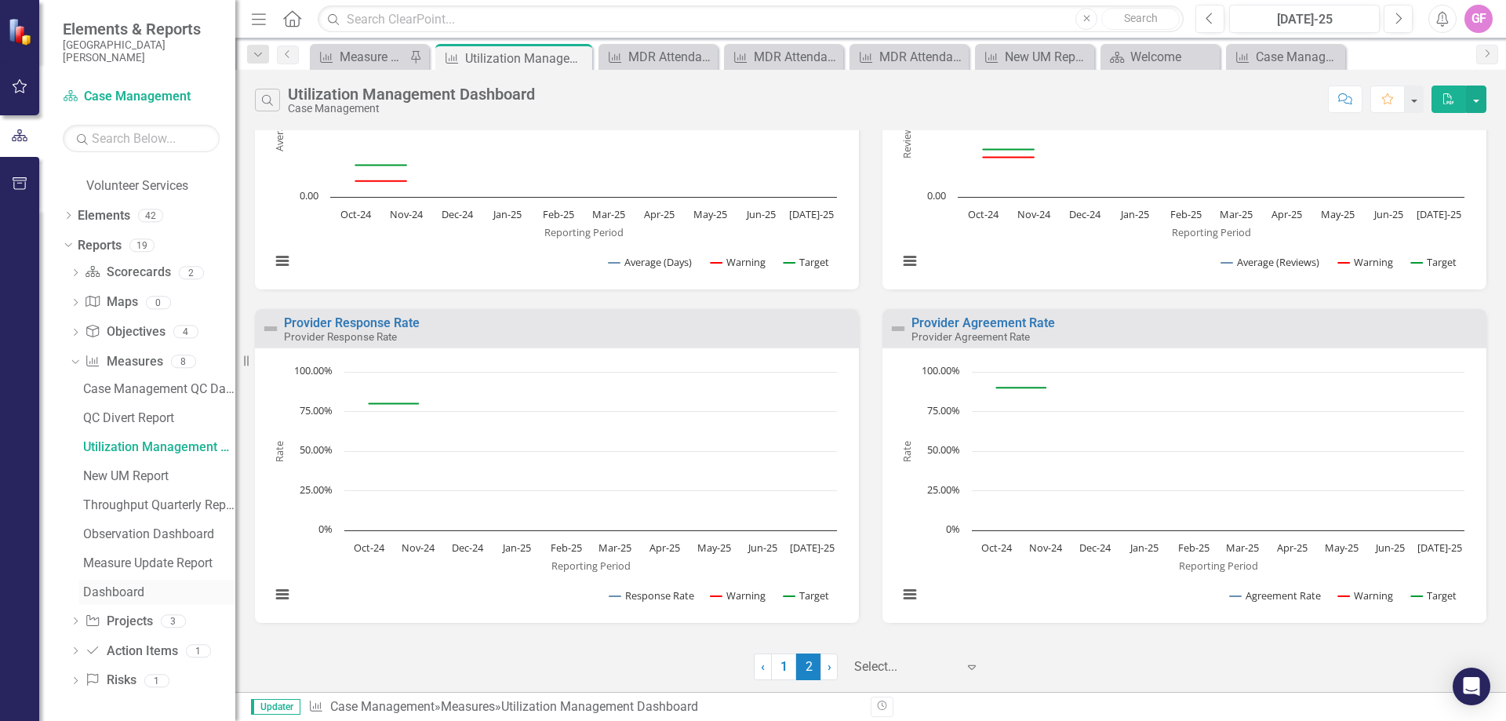
click at [118, 588] on div "Dashboard" at bounding box center [159, 592] width 152 height 14
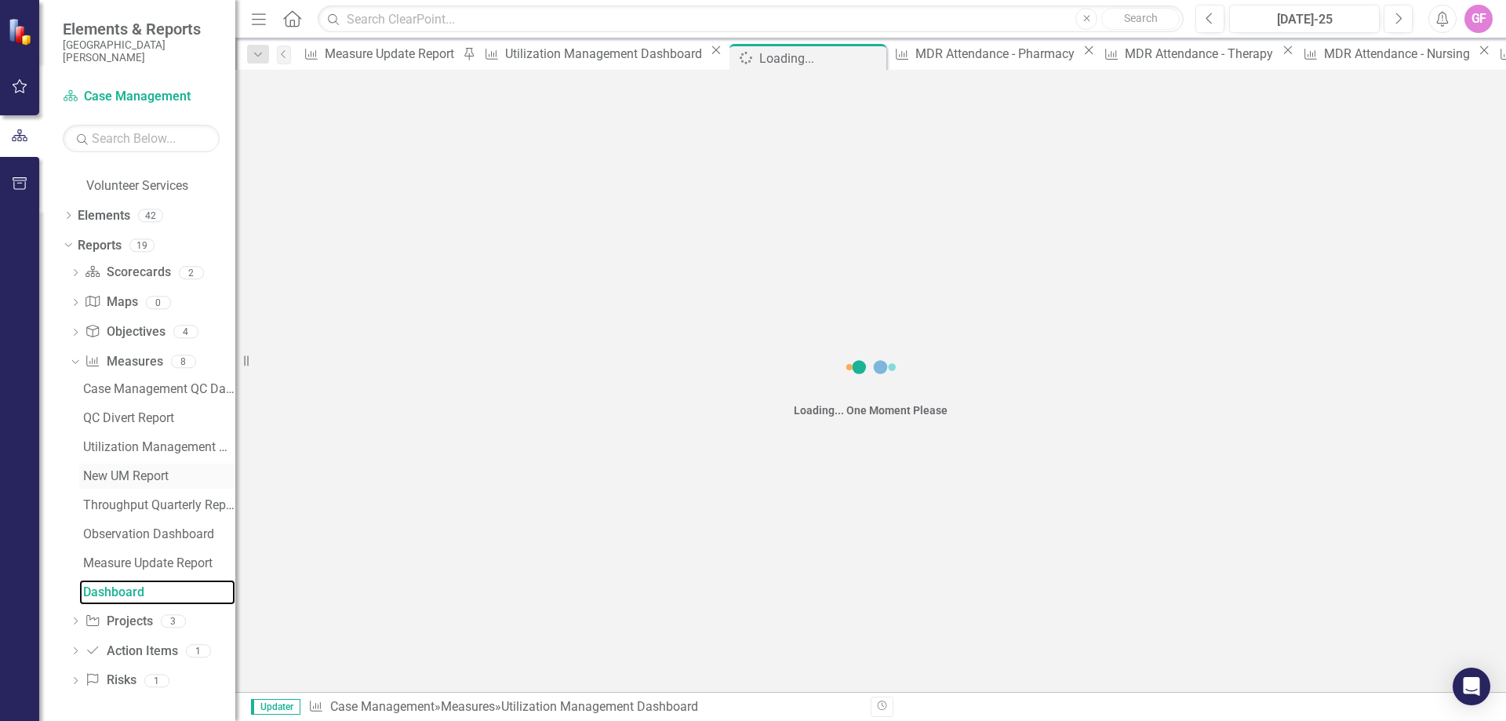
scroll to position [1300, 0]
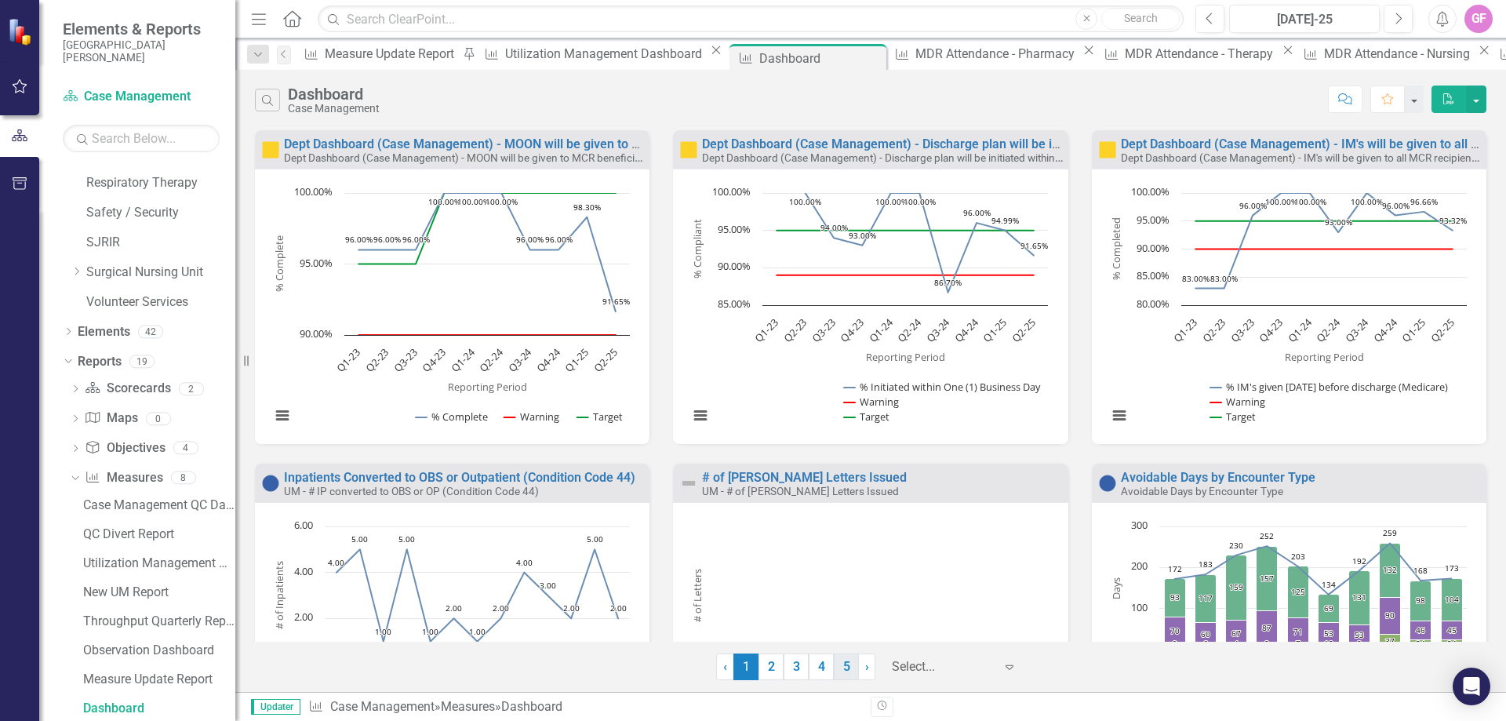
click at [847, 666] on link "5" at bounding box center [846, 667] width 25 height 27
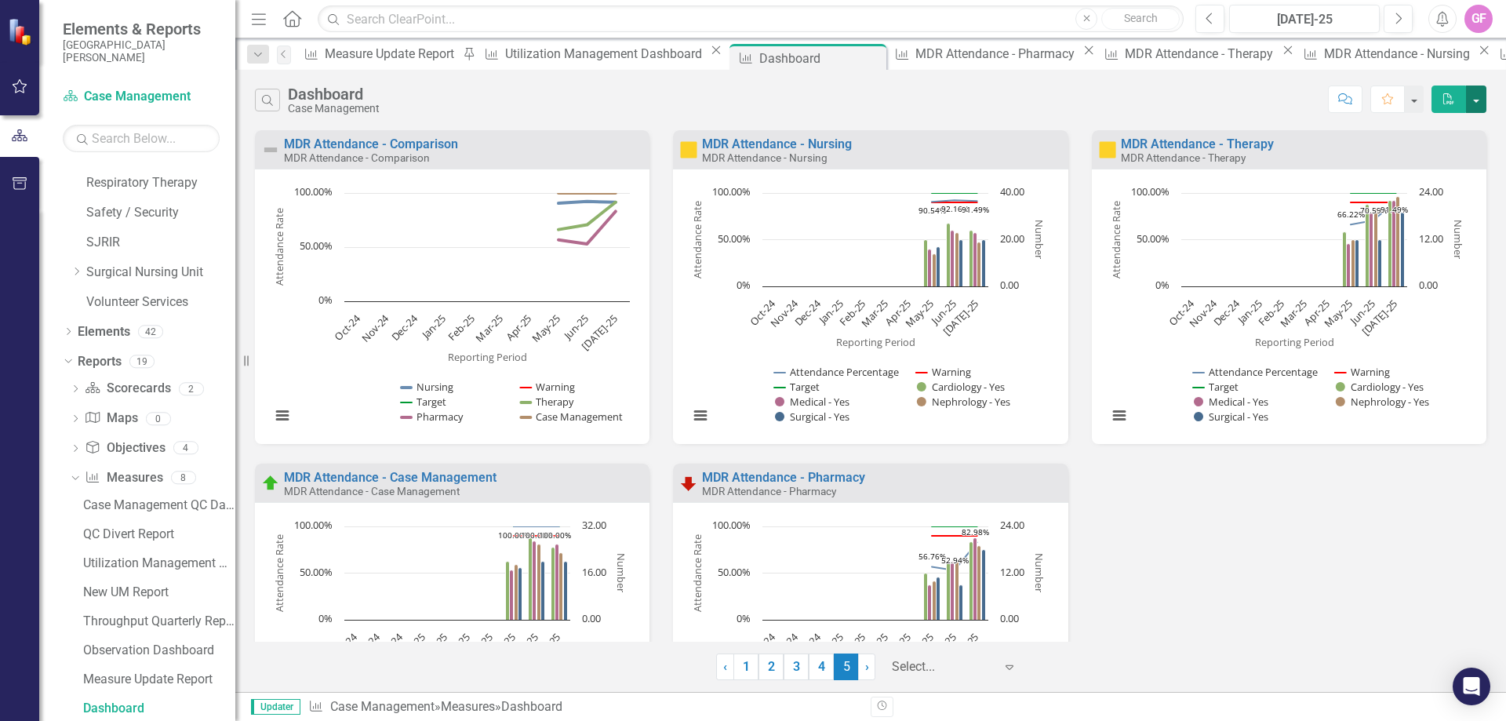
click at [1475, 93] on button "button" at bounding box center [1476, 99] width 20 height 27
click at [1432, 162] on link "PowerPoint Export to PowerPoint" at bounding box center [1409, 157] width 154 height 29
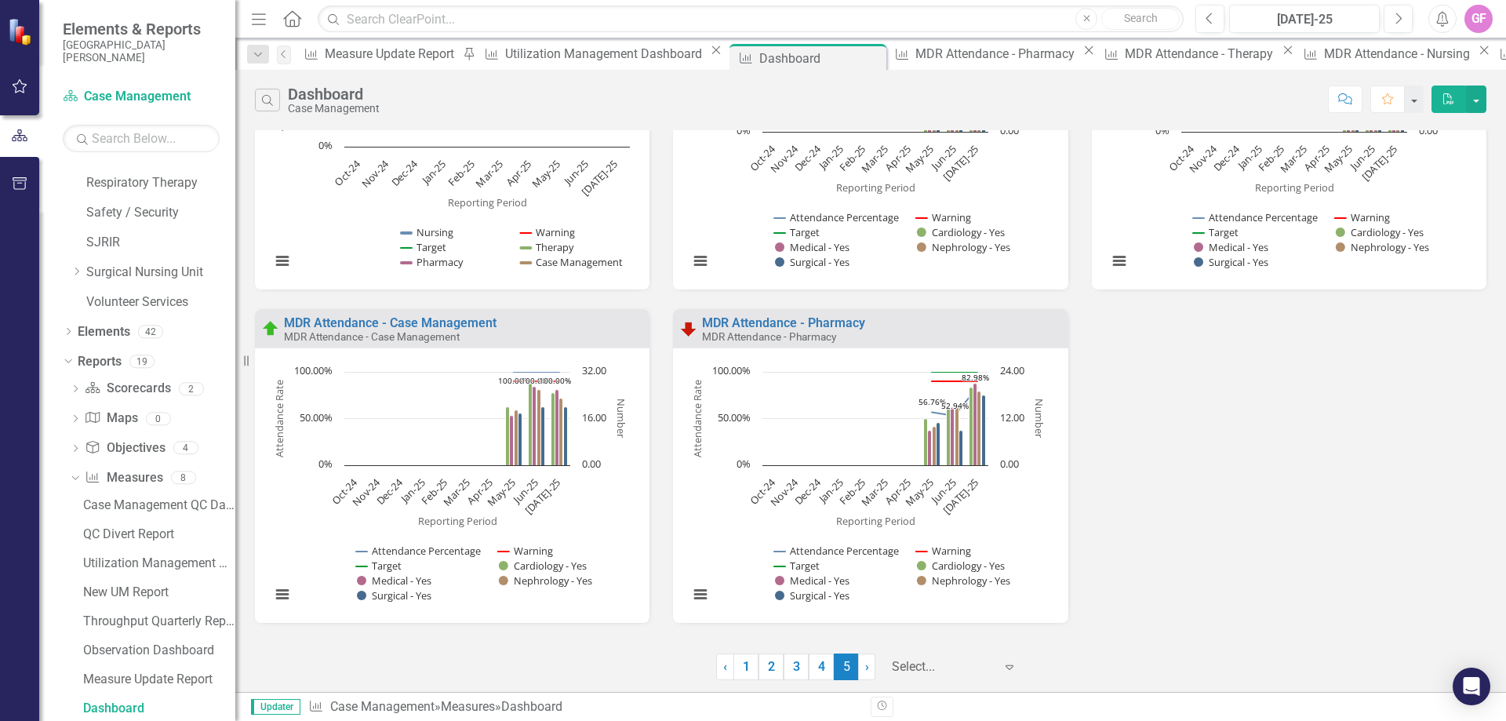
scroll to position [0, 0]
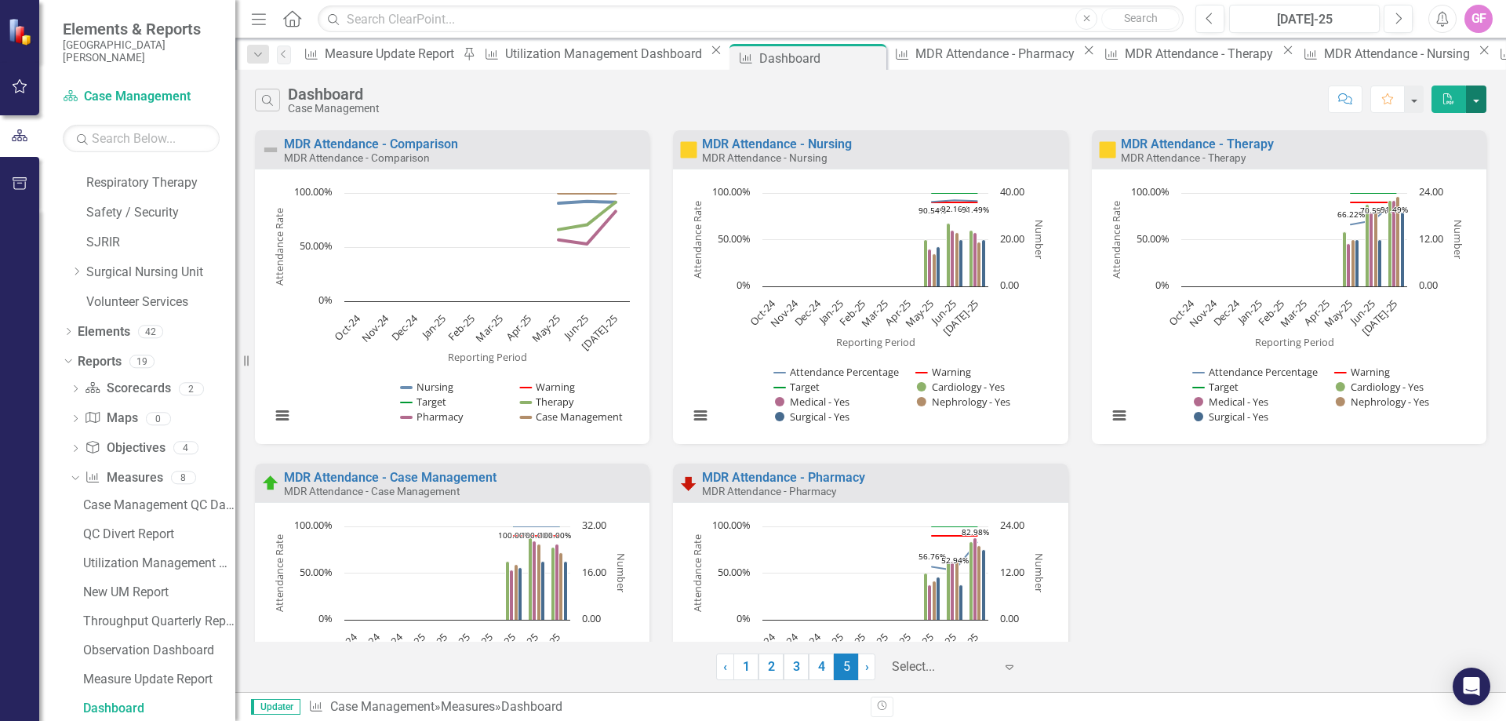
click at [1477, 100] on button "button" at bounding box center [1476, 99] width 20 height 27
click at [1398, 155] on link "PowerPoint Export to PowerPoint" at bounding box center [1409, 157] width 154 height 29
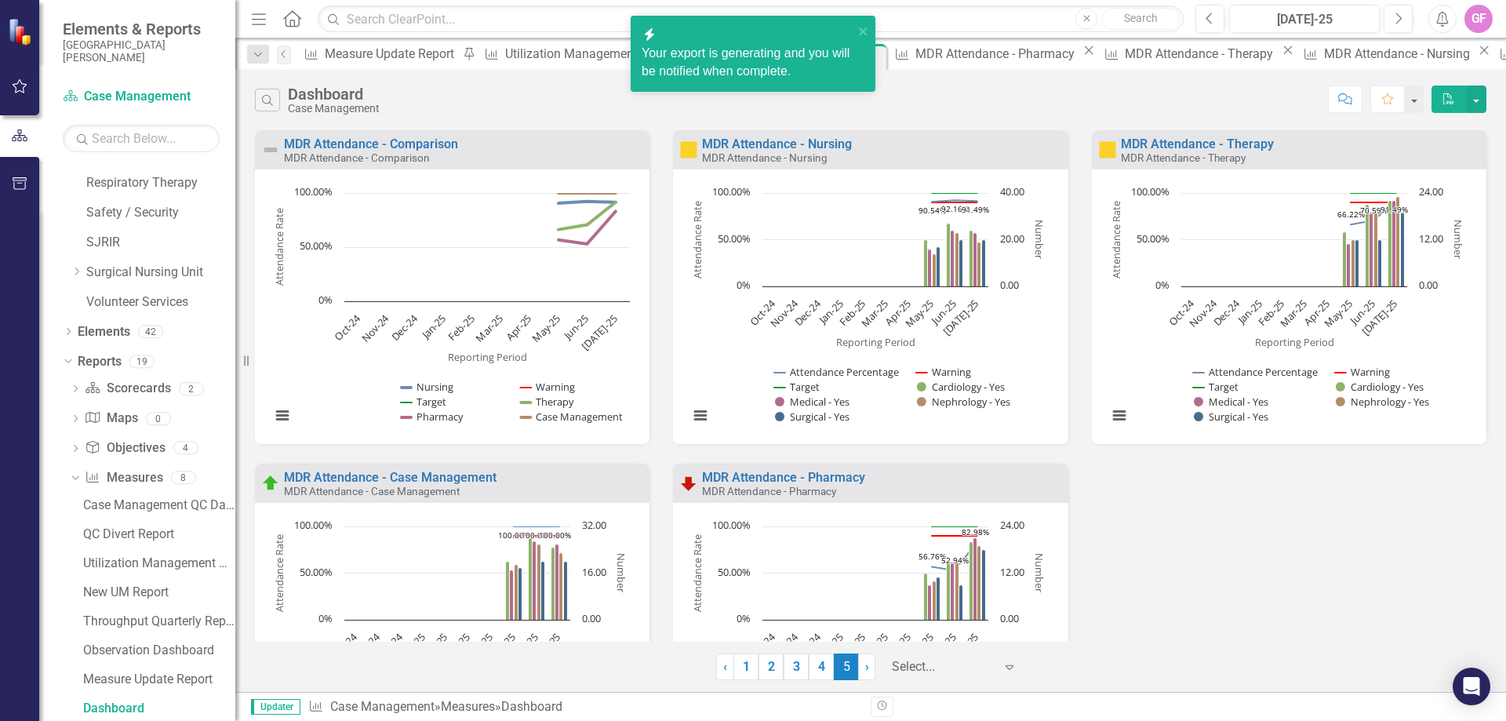
click at [759, 45] on div "Your export is generating and you will be notified when complete." at bounding box center [748, 63] width 212 height 36
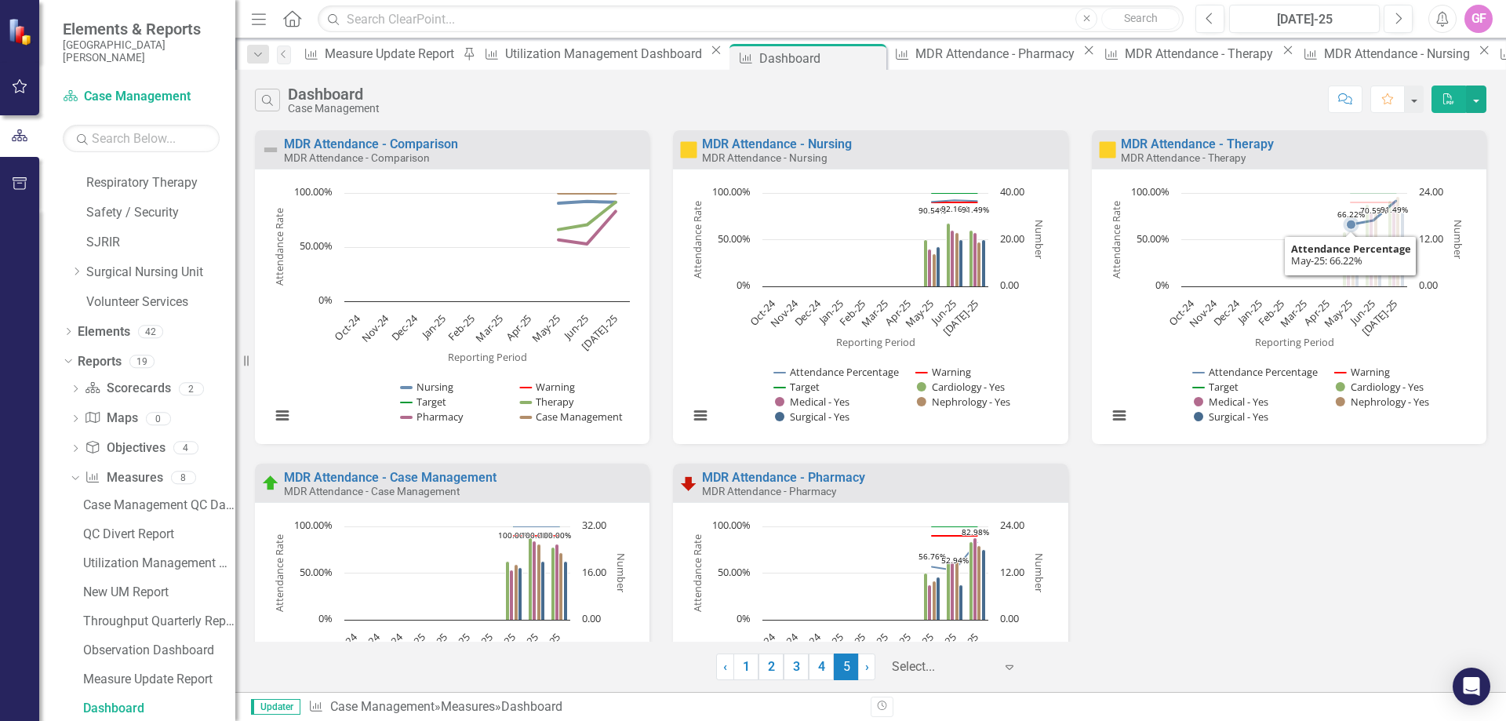
click at [1242, 272] on rect "Interactive chart" at bounding box center [1287, 312] width 375 height 255
click at [1109, 416] on button "View chart menu, Chart" at bounding box center [1120, 416] width 22 height 22
click at [1109, 417] on button "View chart menu, Chart" at bounding box center [1120, 416] width 22 height 22
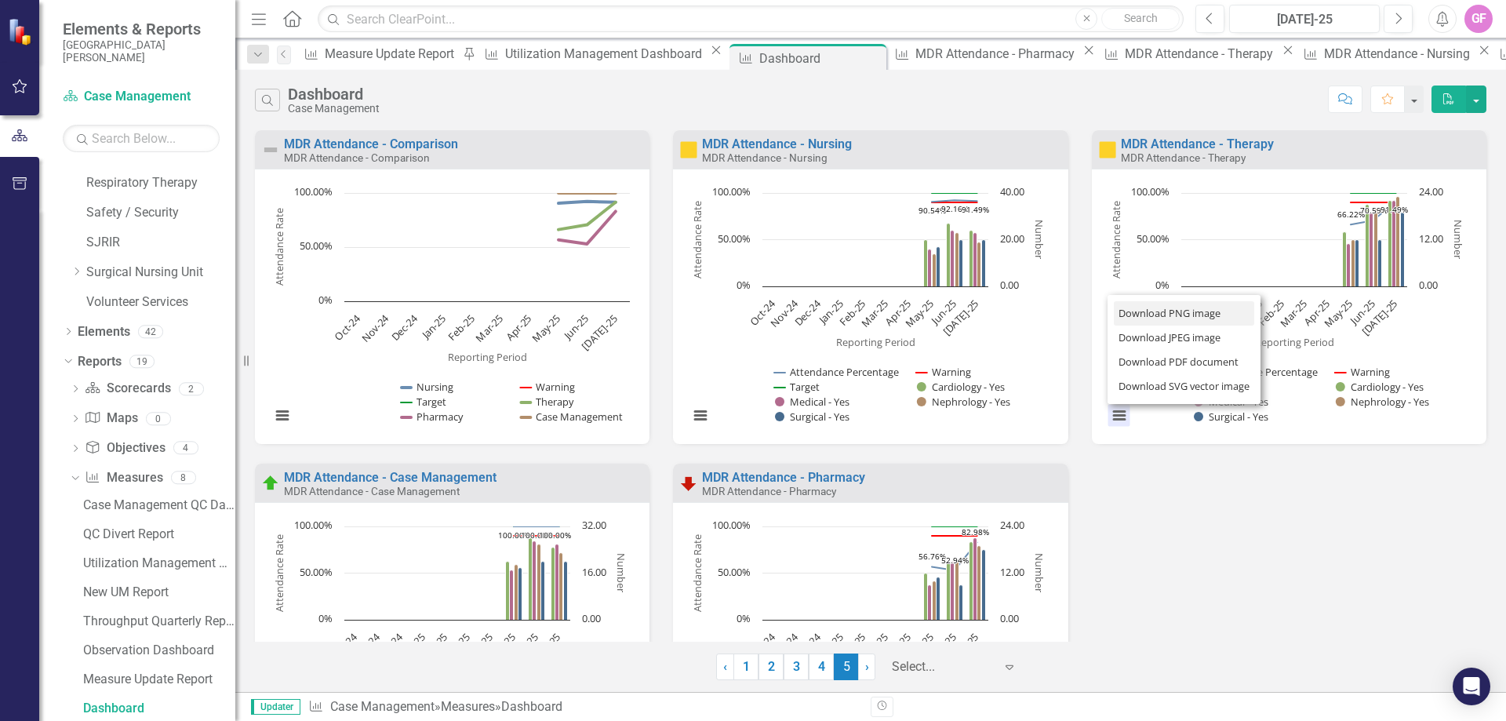
click at [1124, 309] on li "Download PNG image" at bounding box center [1184, 313] width 141 height 24
click at [1109, 410] on button "View chart menu, Chart" at bounding box center [1120, 416] width 22 height 22
click at [1149, 336] on li "Download JPEG image" at bounding box center [1184, 338] width 141 height 24
click at [1251, 600] on div "MDR Attendance - Comparison MDR Attendance - Comparison Loading... Chart Line c…" at bounding box center [870, 463] width 1255 height 666
click at [1488, 89] on div "Search Dashboard Case Management Comment Favorite PDF MDR Attendance - Comparis…" at bounding box center [870, 381] width 1271 height 622
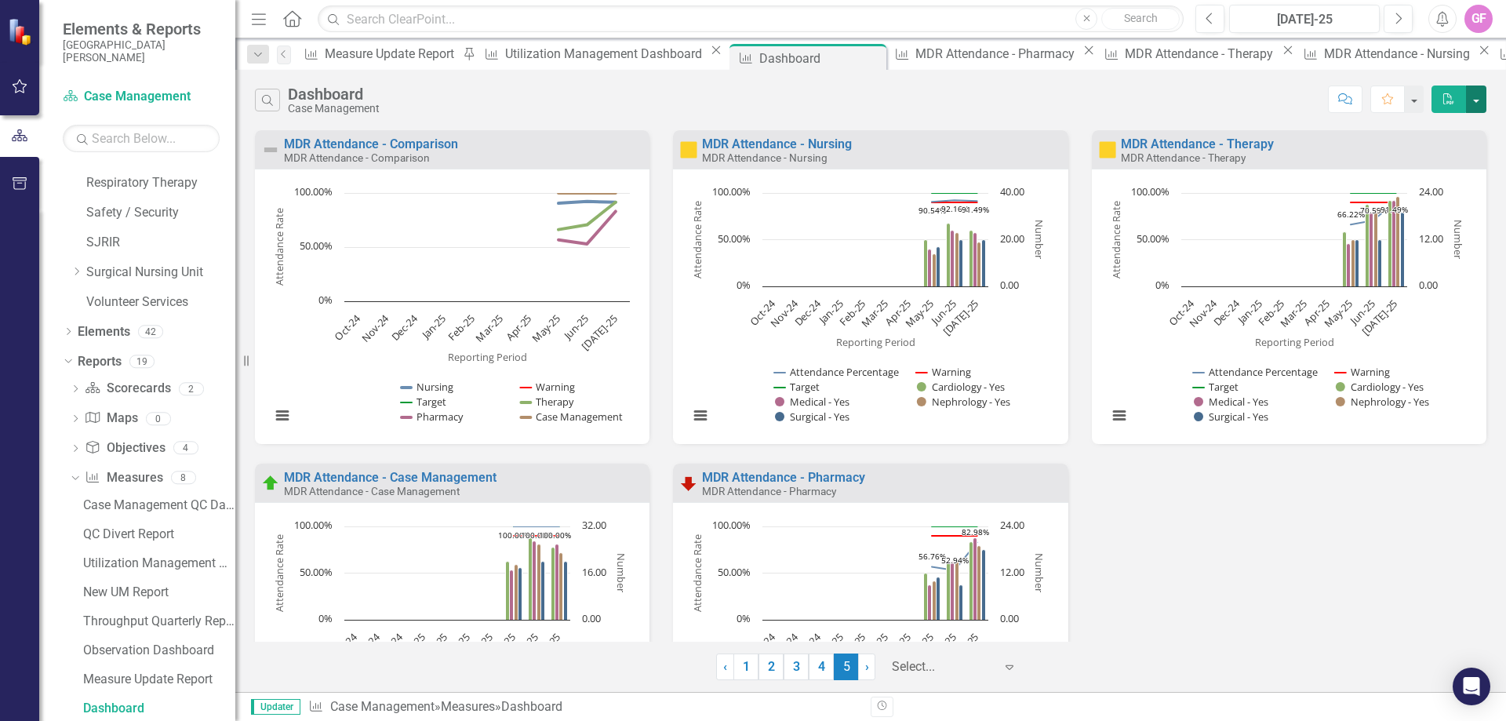
click at [1485, 89] on button "button" at bounding box center [1476, 99] width 20 height 27
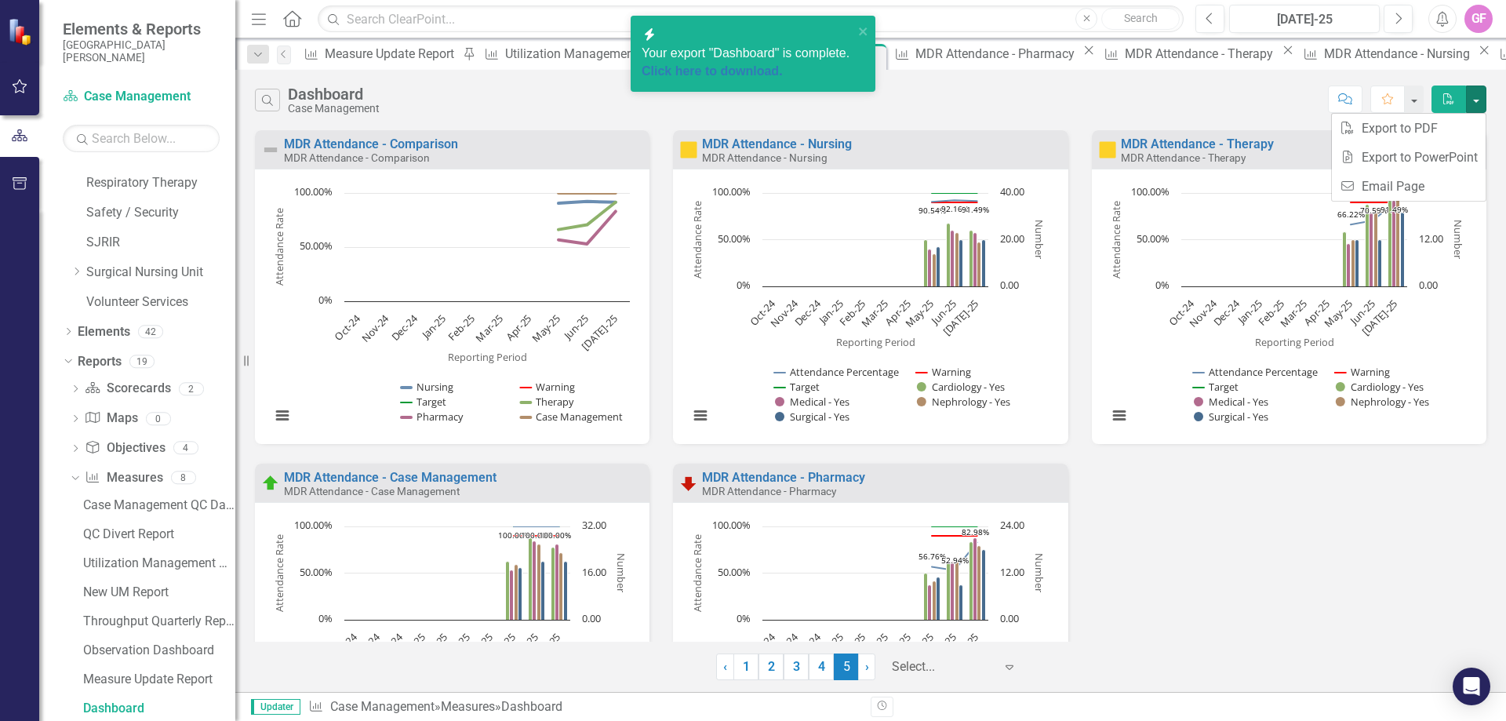
click at [736, 52] on div "Your export "Dashboard" is complete. Click here to download." at bounding box center [748, 63] width 212 height 36
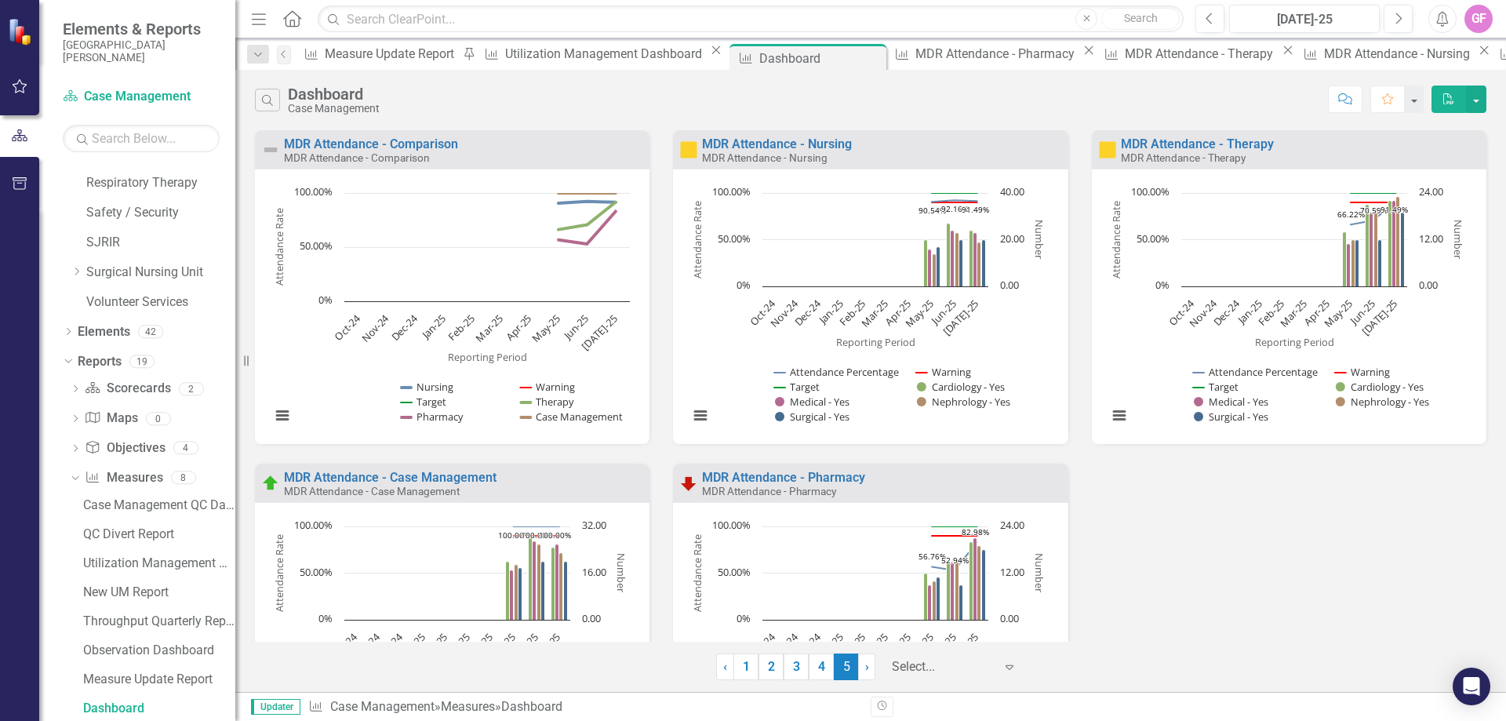
click at [1257, 600] on div "MDR Attendance - Comparison MDR Attendance - Comparison Loading... Chart Line c…" at bounding box center [870, 463] width 1255 height 666
click at [1440, 16] on icon "Alerts" at bounding box center [1442, 19] width 16 height 16
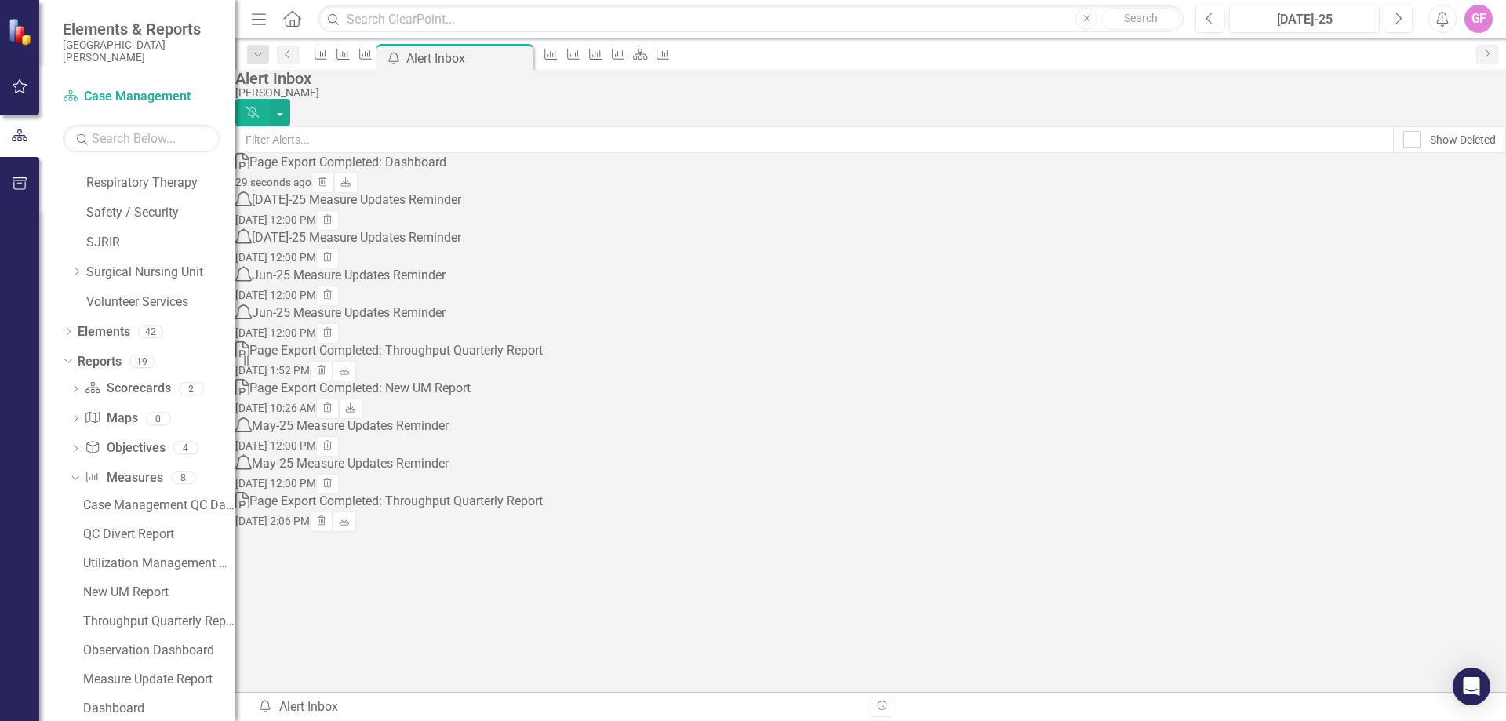
click at [435, 172] on div "Page Export Completed: Dashboard" at bounding box center [347, 163] width 197 height 18
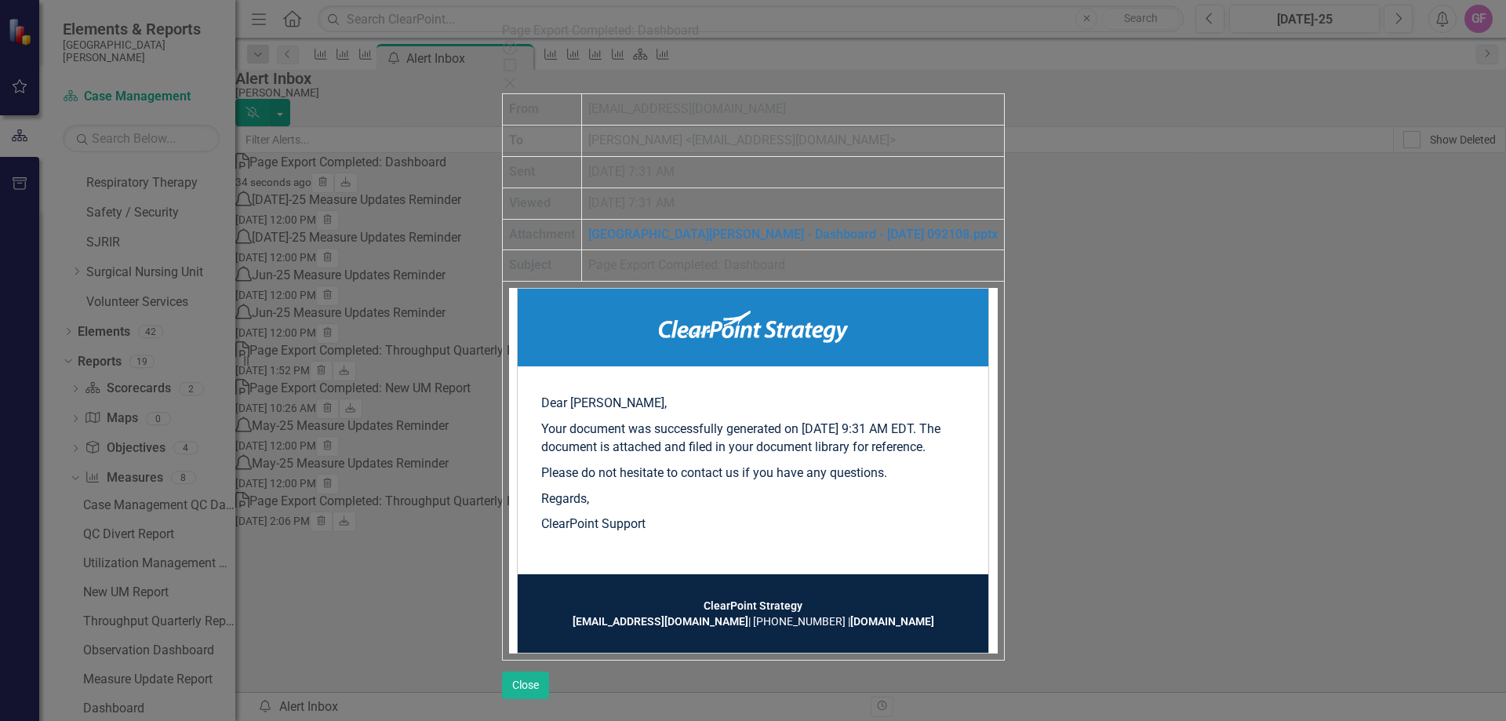
click at [518, 77] on icon "Close" at bounding box center [510, 83] width 16 height 13
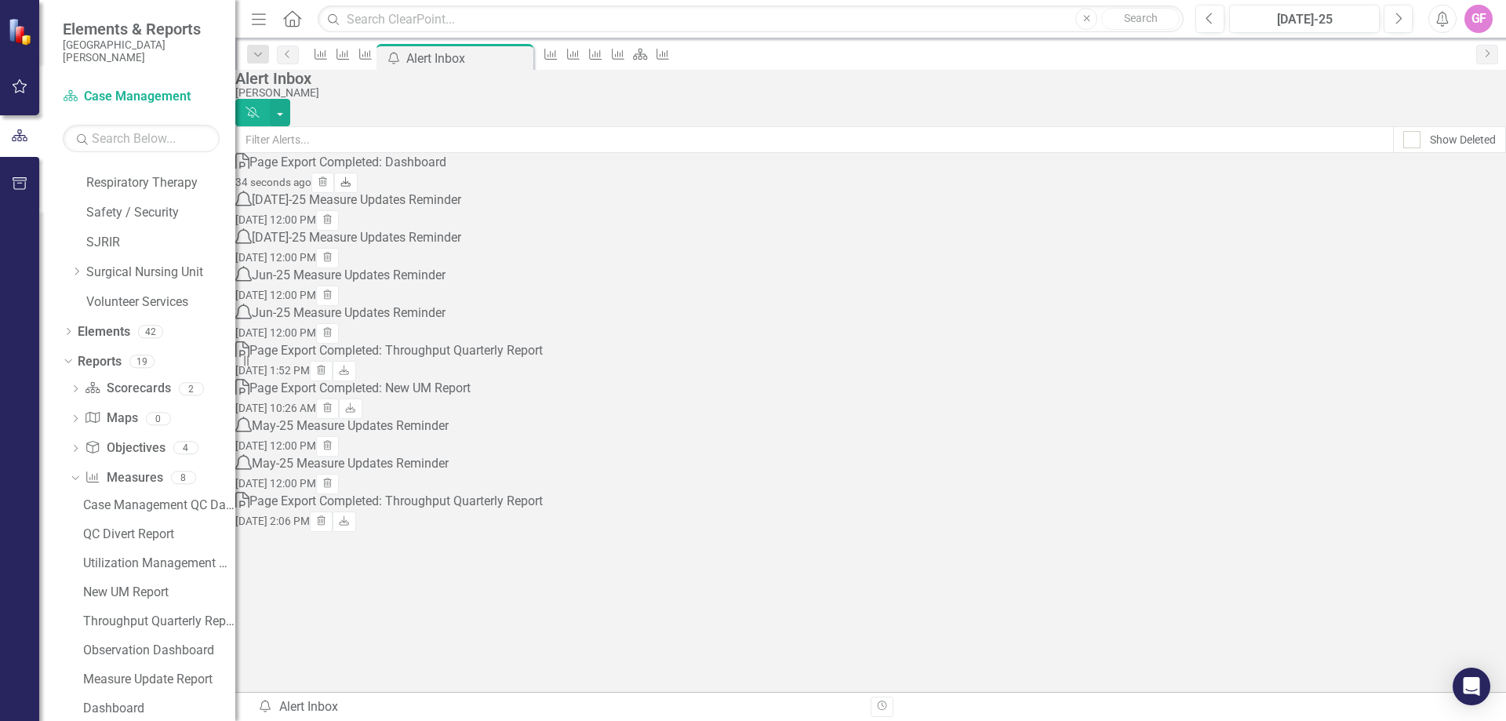
click at [351, 188] on icon "Download" at bounding box center [346, 182] width 12 height 9
click at [329, 56] on icon "Measure" at bounding box center [321, 54] width 16 height 13
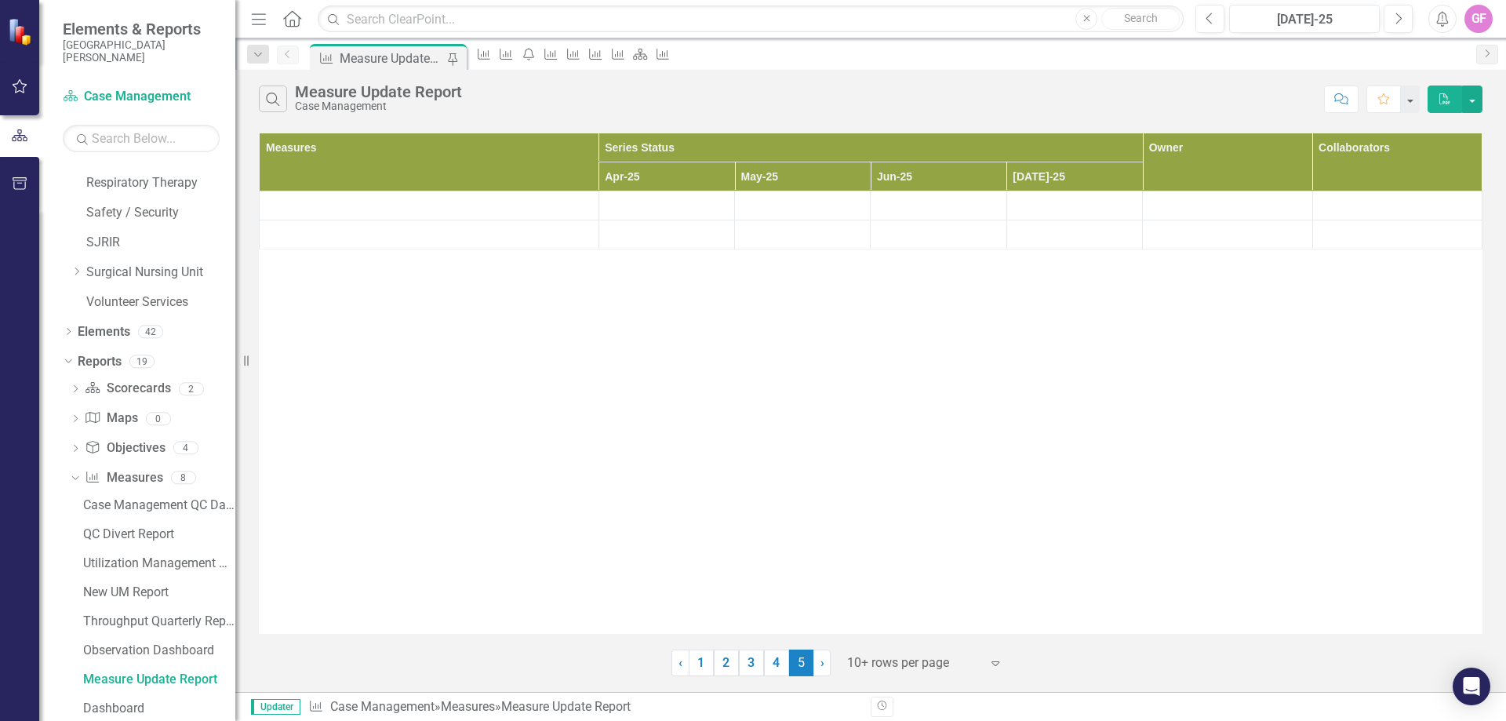
scroll to position [1271, 0]
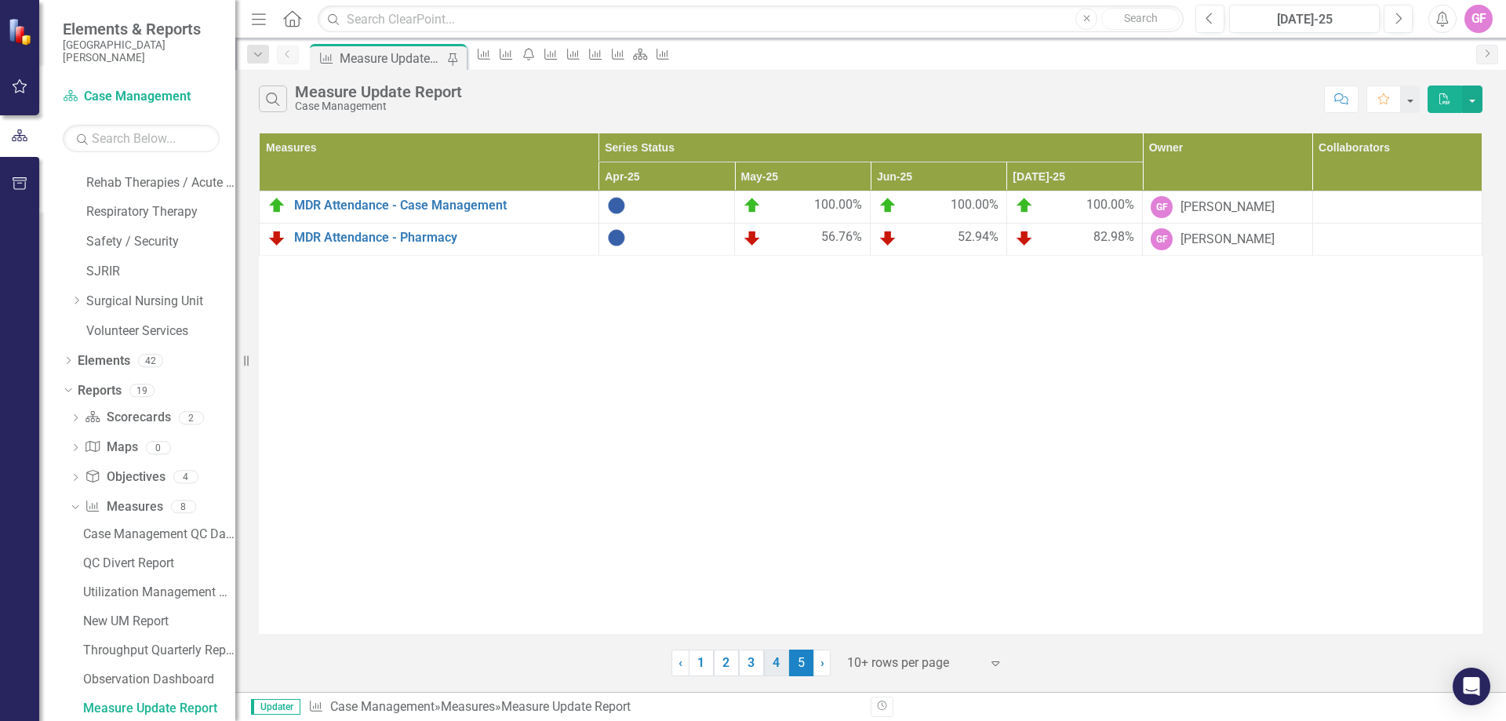
click at [774, 660] on link "4" at bounding box center [776, 663] width 25 height 27
